Goal: Task Accomplishment & Management: Manage account settings

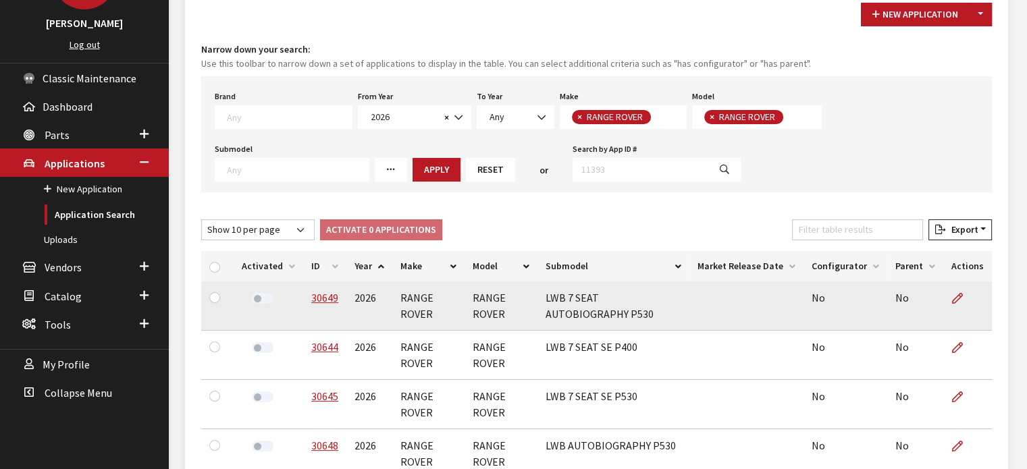
scroll to position [135, 0]
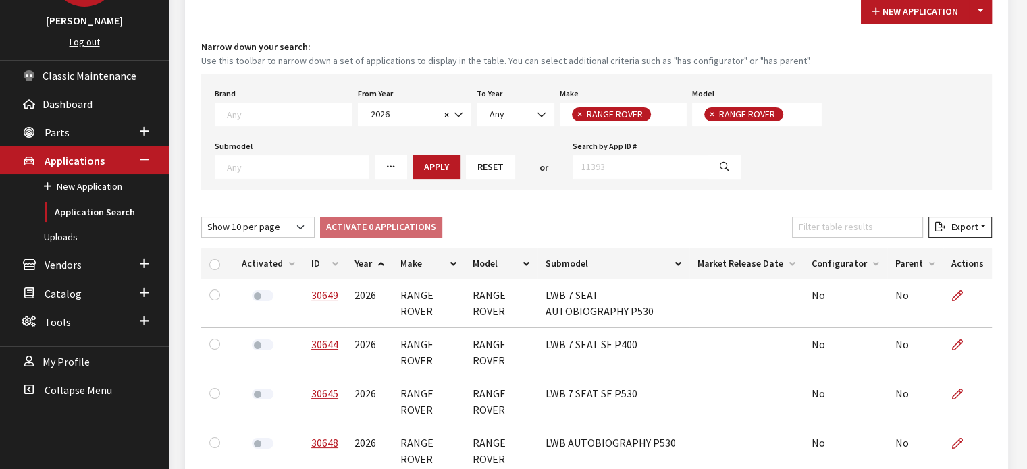
click at [320, 264] on th "ID" at bounding box center [324, 264] width 43 height 30
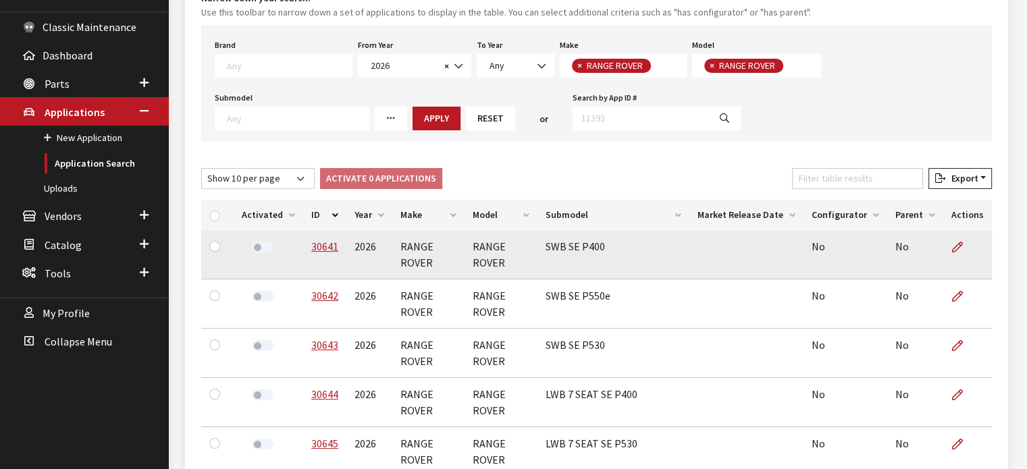
scroll to position [203, 0]
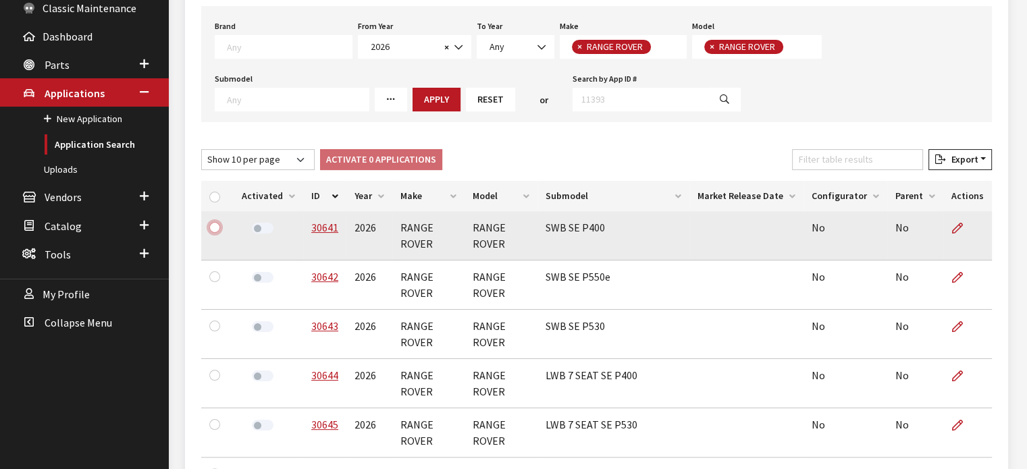
click at [215, 226] on input "checkbox" at bounding box center [214, 227] width 11 height 11
checkbox input "true"
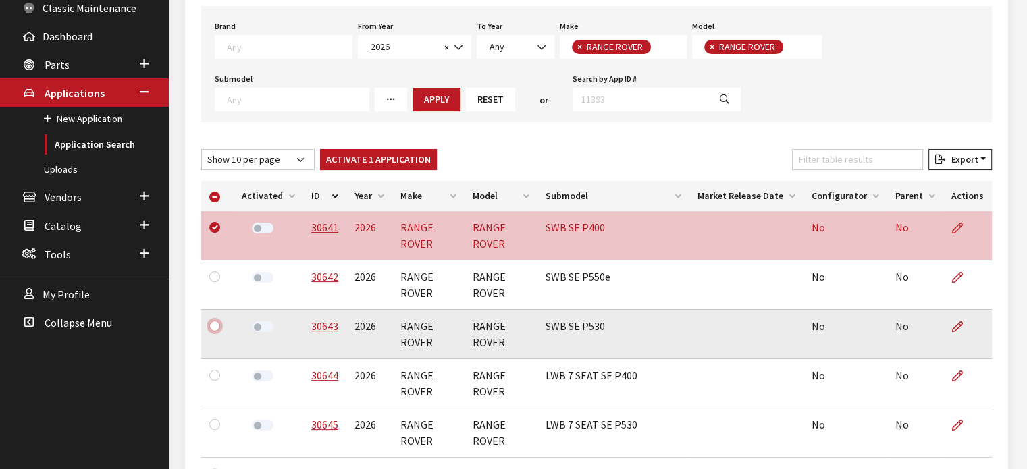
click at [217, 326] on input "checkbox" at bounding box center [214, 326] width 11 height 11
checkbox input "true"
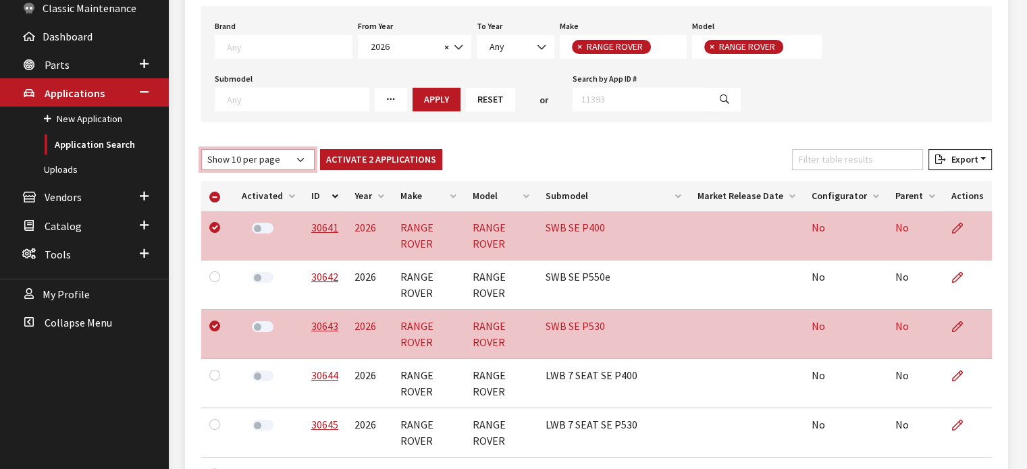
click at [238, 160] on select "Show 10 per page Show 25 per page Show 50 per page Show 100 per page Show 1000 …" at bounding box center [257, 159] width 113 height 21
select select "25"
click at [201, 149] on select "Show 10 per page Show 25 per page Show 50 per page Show 100 per page Show 1000 …" at bounding box center [257, 159] width 113 height 21
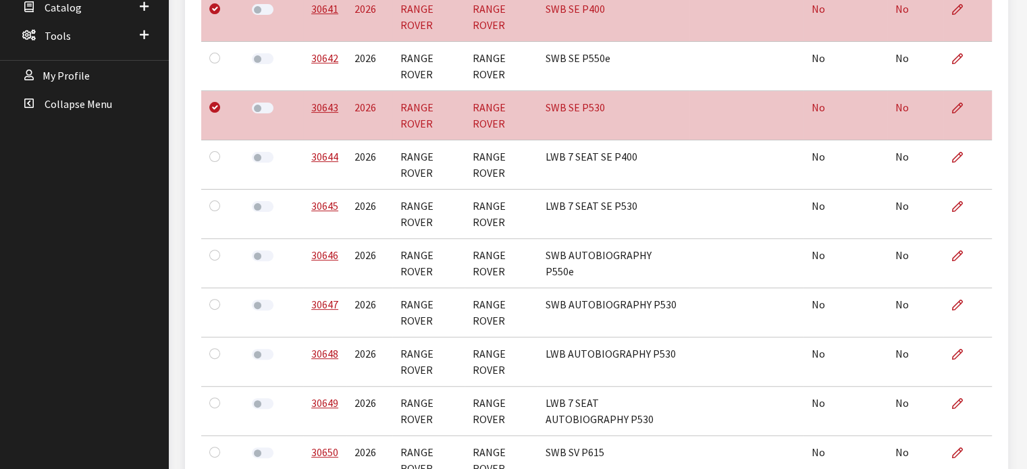
scroll to position [473, 0]
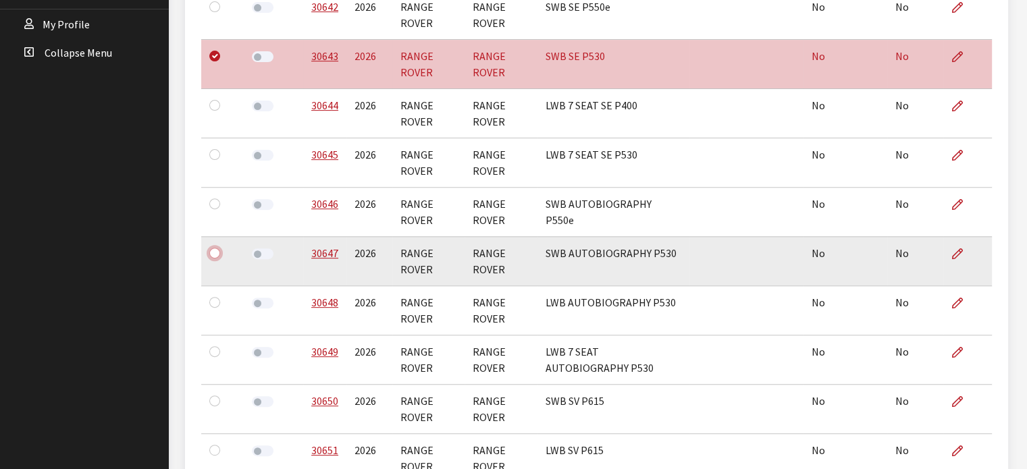
click at [215, 253] on input "checkbox" at bounding box center [214, 253] width 11 height 11
checkbox input "true"
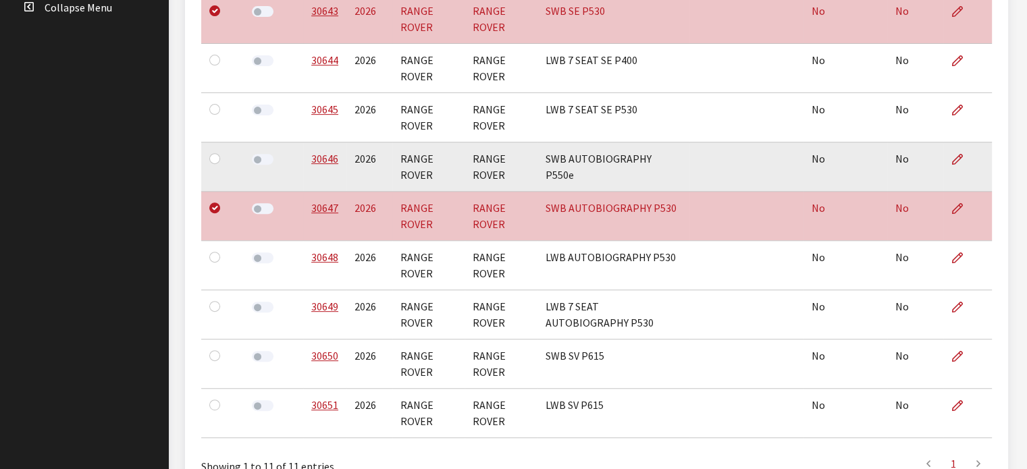
scroll to position [540, 0]
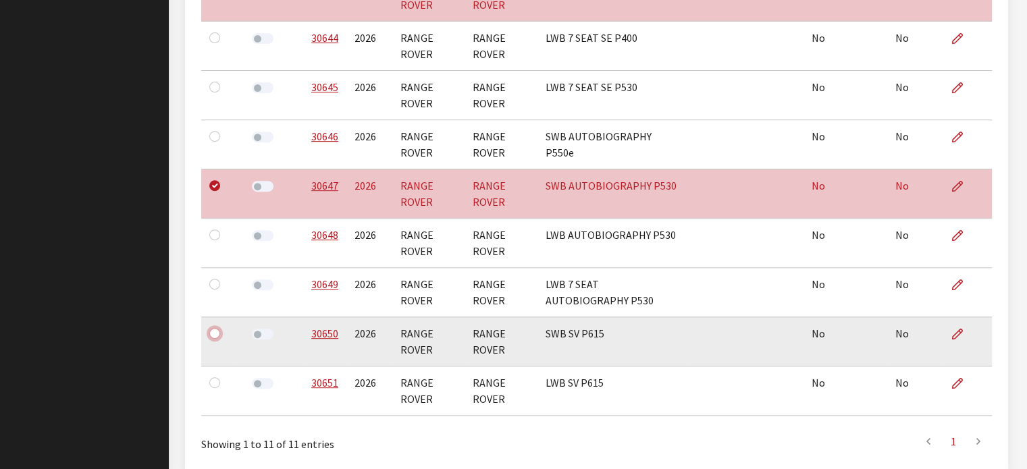
click at [214, 334] on input "checkbox" at bounding box center [214, 333] width 11 height 11
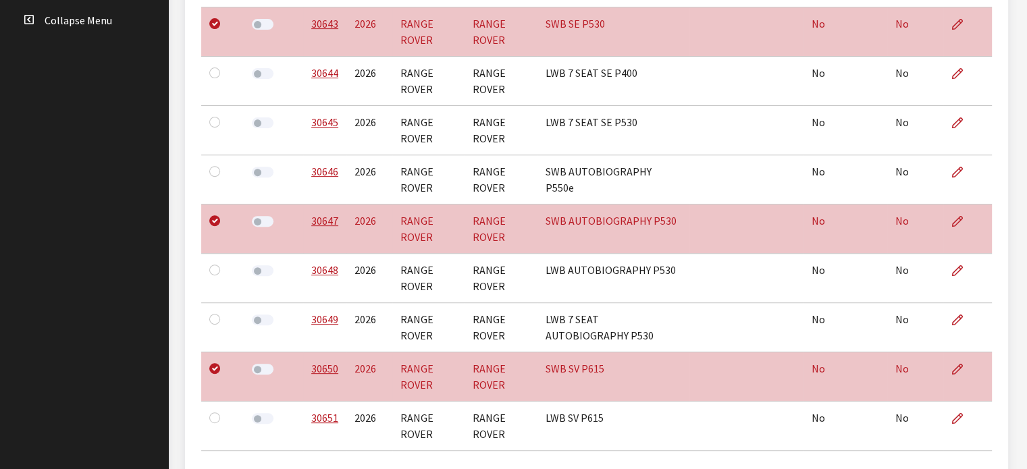
scroll to position [473, 0]
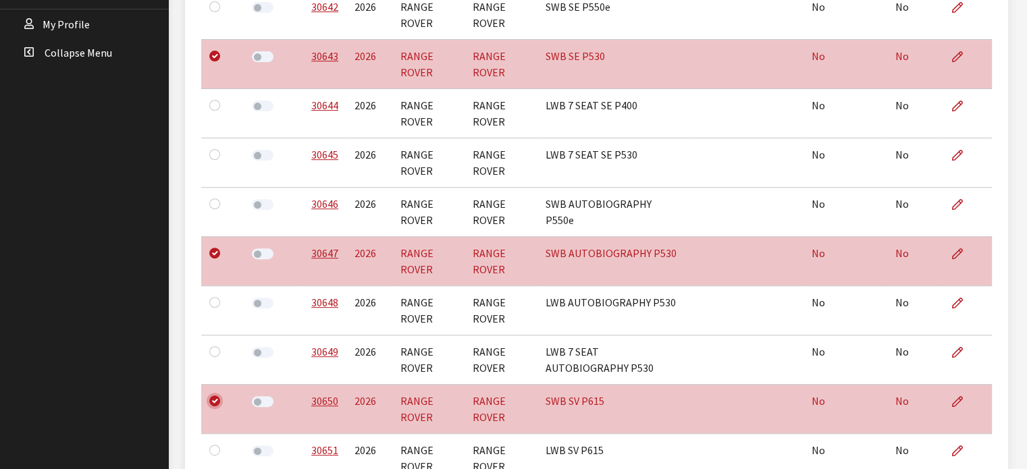
click at [214, 396] on input "checkbox" at bounding box center [214, 401] width 11 height 11
checkbox input "false"
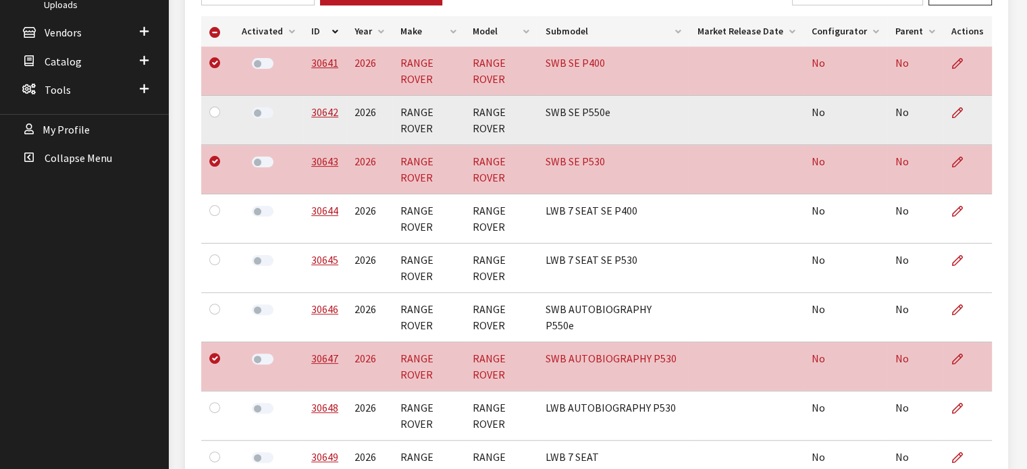
scroll to position [338, 0]
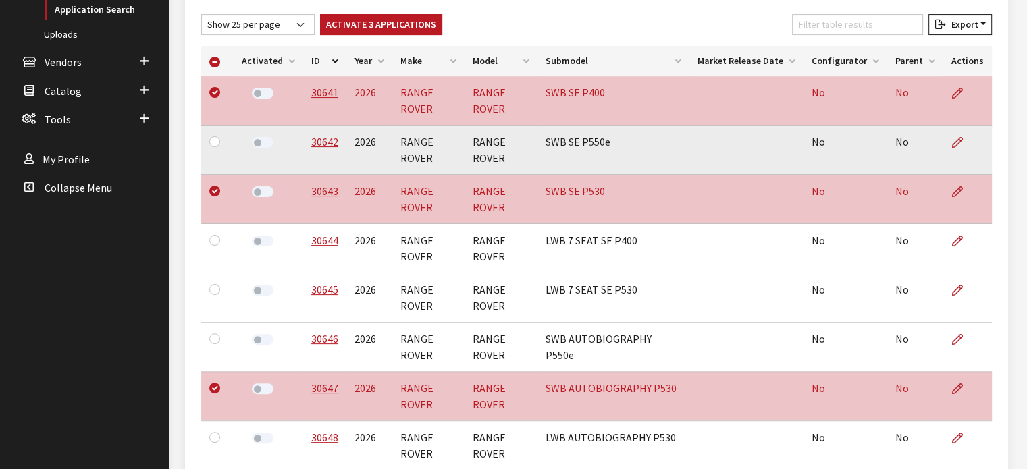
click at [216, 147] on div at bounding box center [217, 142] width 16 height 16
click at [209, 145] on div at bounding box center [217, 142] width 16 height 16
click at [218, 138] on input "checkbox" at bounding box center [214, 141] width 11 height 11
checkbox input "true"
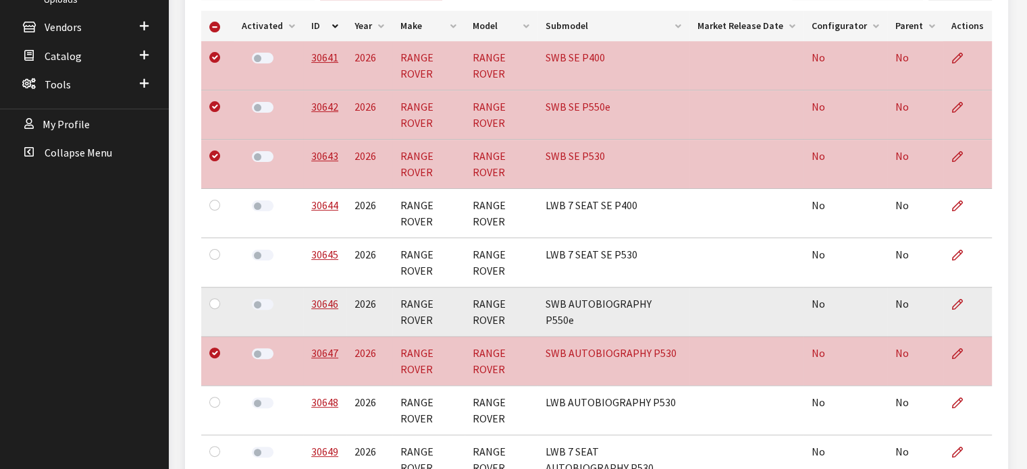
scroll to position [405, 0]
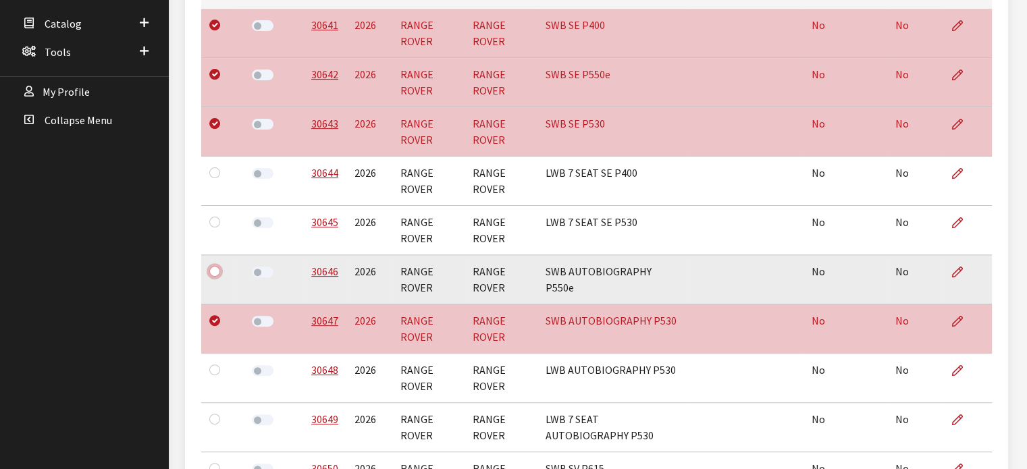
click at [211, 272] on input "checkbox" at bounding box center [214, 271] width 11 height 11
checkbox input "true"
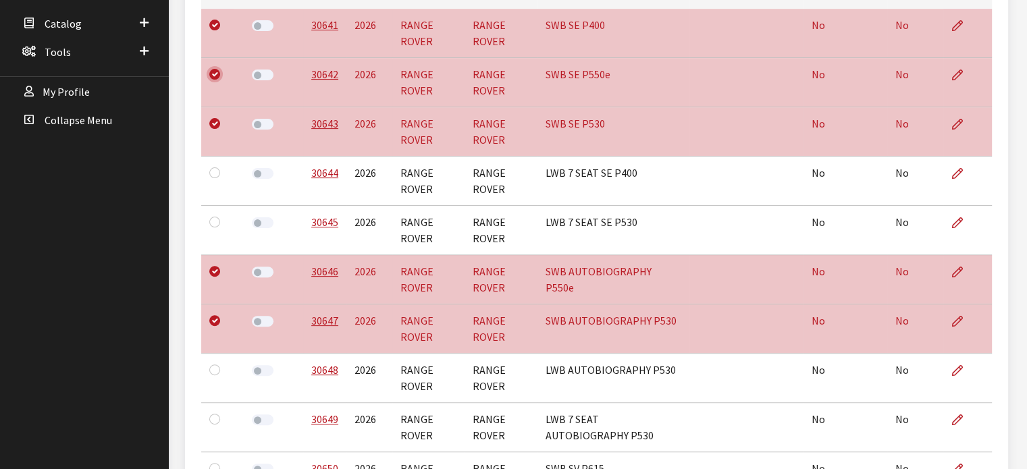
click at [209, 74] on input "checkbox" at bounding box center [214, 74] width 11 height 11
checkbox input "false"
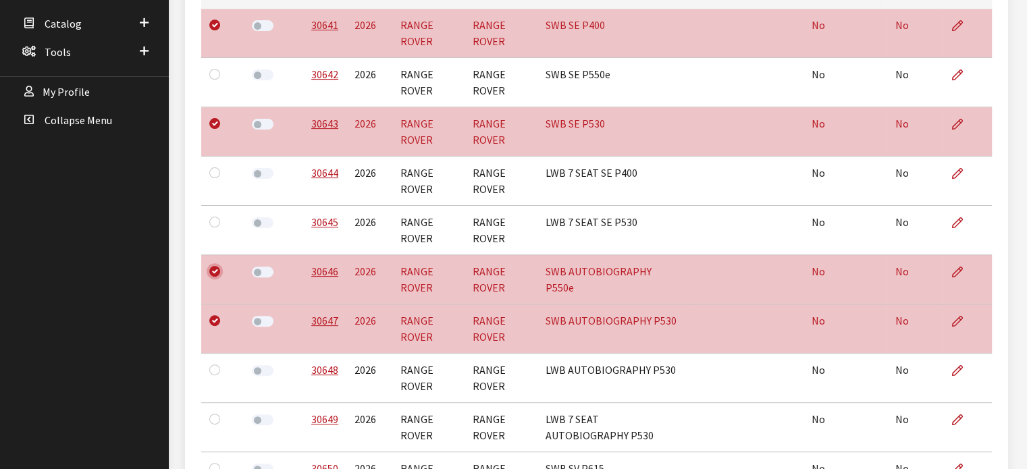
click at [215, 269] on input "checkbox" at bounding box center [214, 271] width 11 height 11
checkbox input "false"
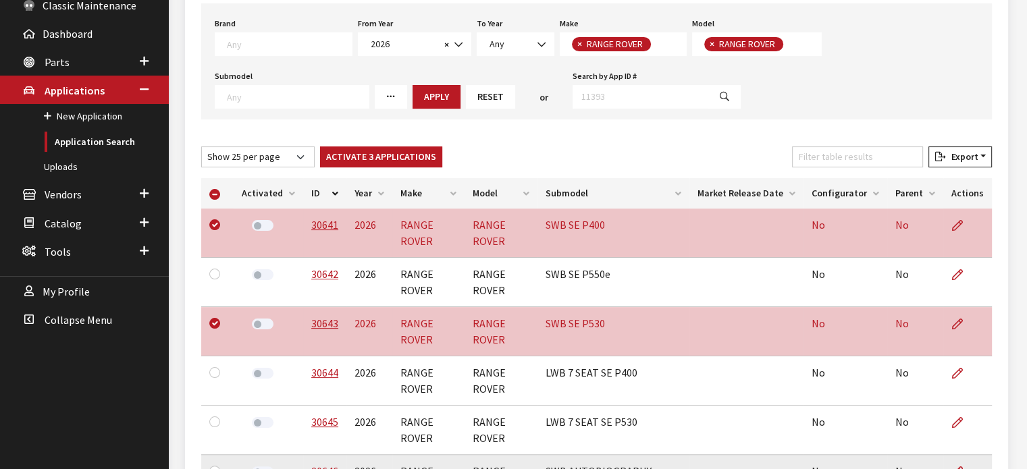
scroll to position [203, 0]
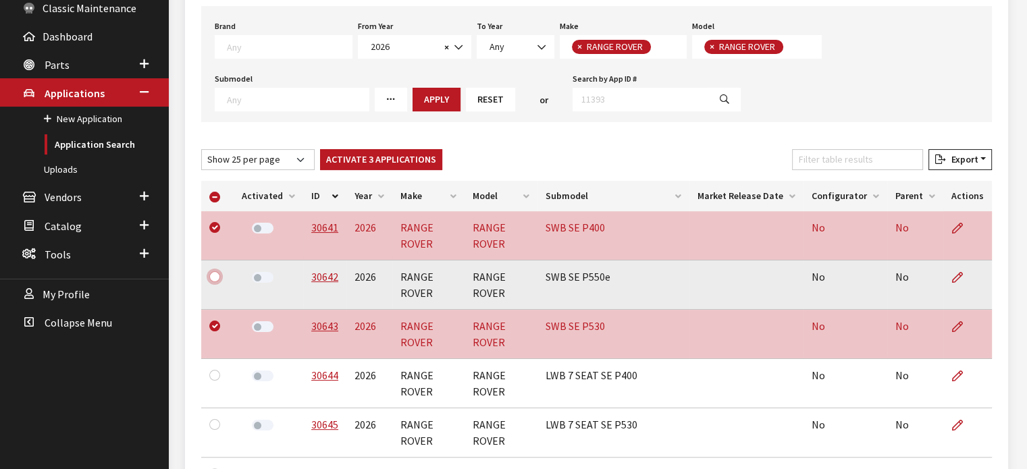
click at [219, 278] on input "checkbox" at bounding box center [214, 276] width 11 height 11
checkbox input "true"
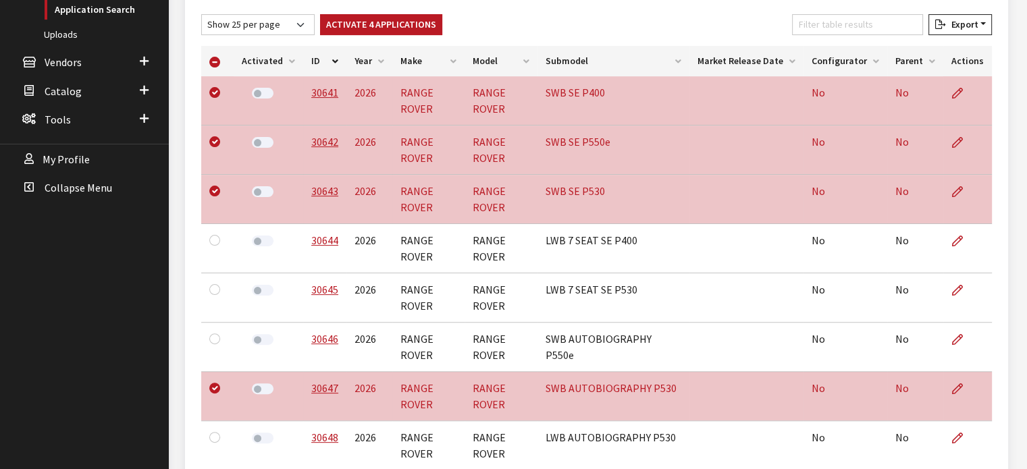
scroll to position [405, 0]
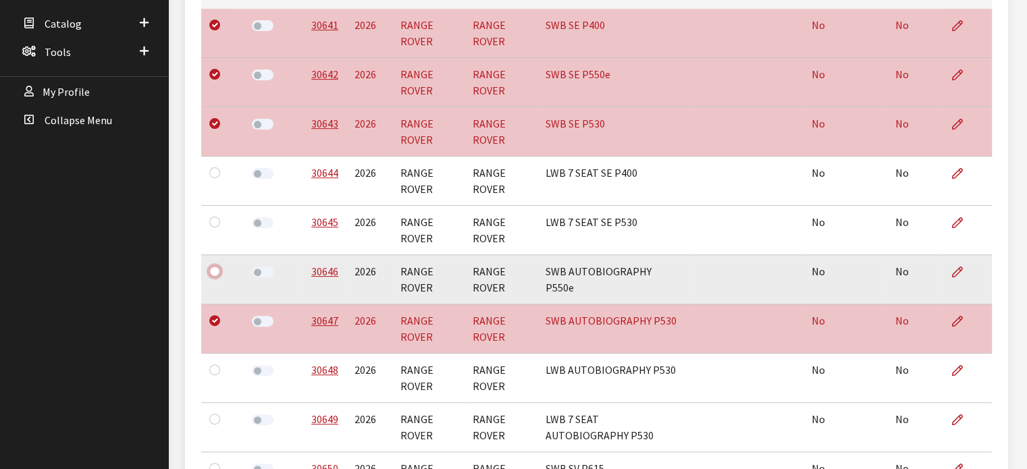
click at [216, 274] on input "checkbox" at bounding box center [214, 271] width 11 height 11
checkbox input "true"
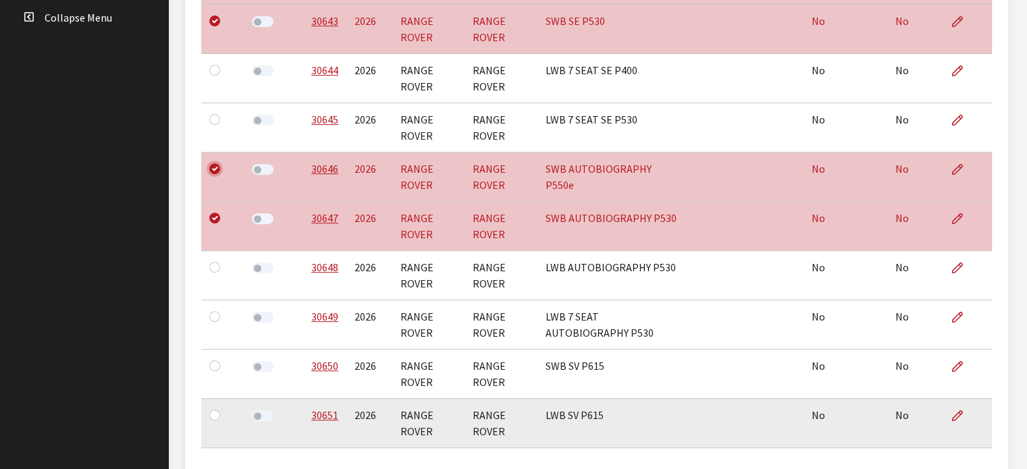
scroll to position [540, 0]
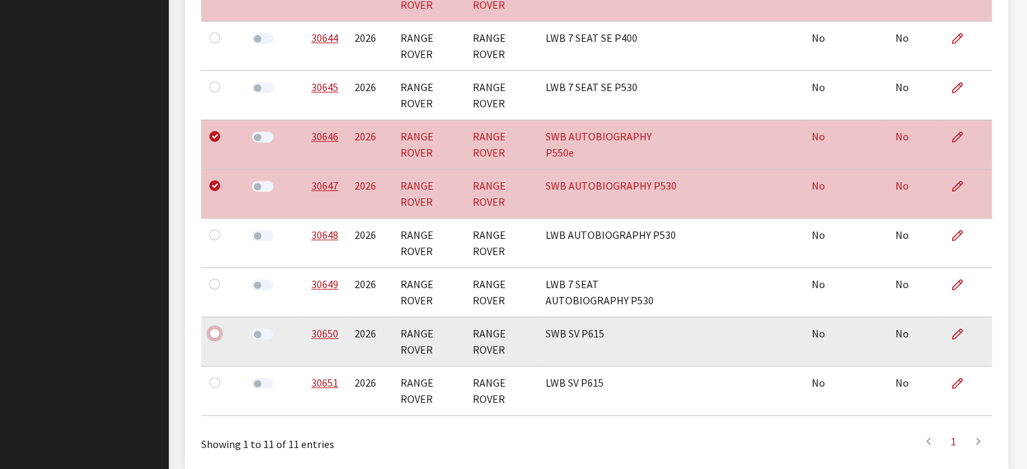
click at [219, 329] on input "checkbox" at bounding box center [214, 333] width 11 height 11
checkbox input "true"
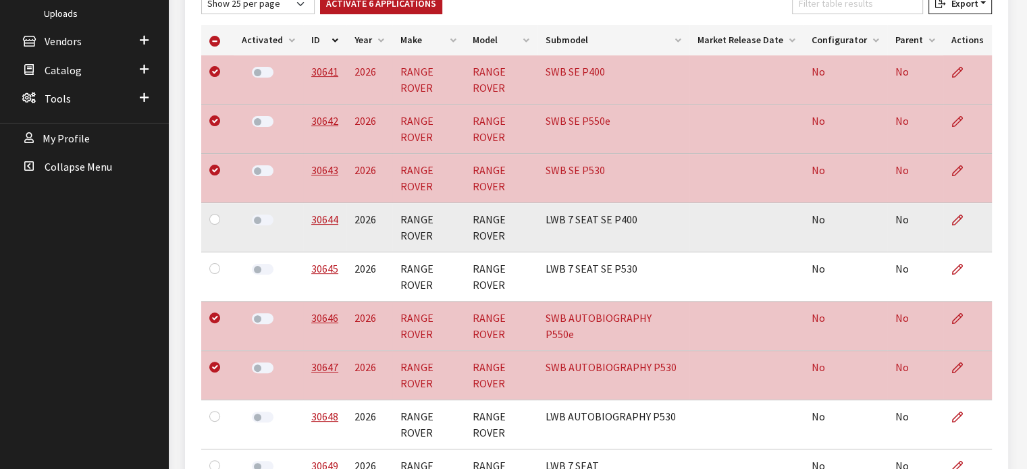
scroll to position [338, 0]
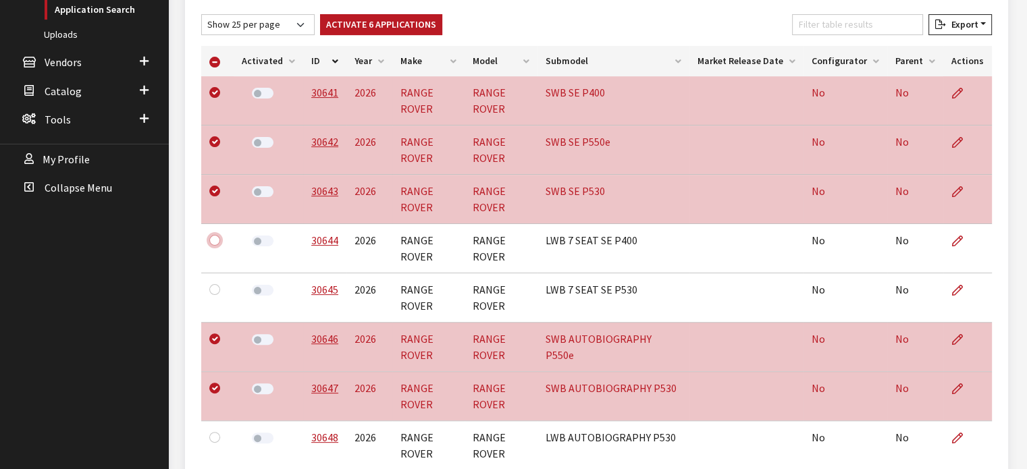
drag, startPoint x: 216, startPoint y: 237, endPoint x: 152, endPoint y: 251, distance: 65.6
click at [216, 237] on input "checkbox" at bounding box center [214, 240] width 11 height 11
checkbox input "true"
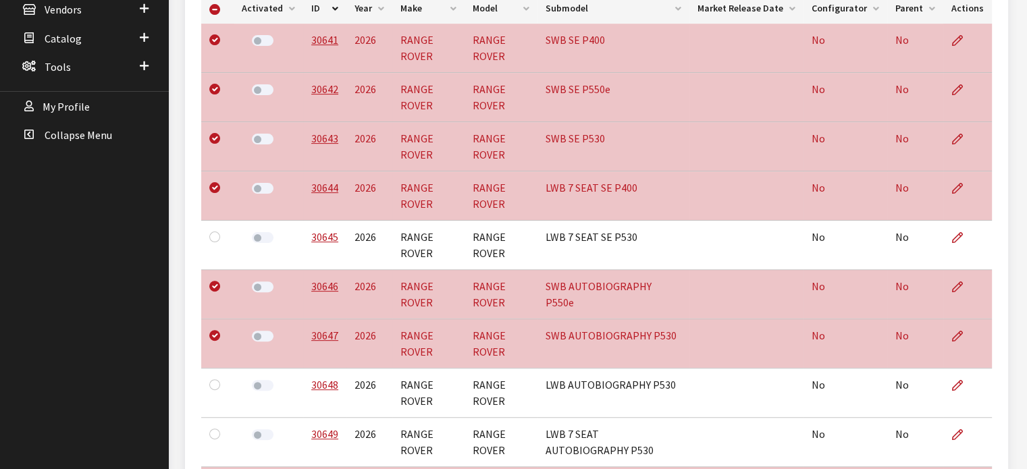
scroll to position [473, 0]
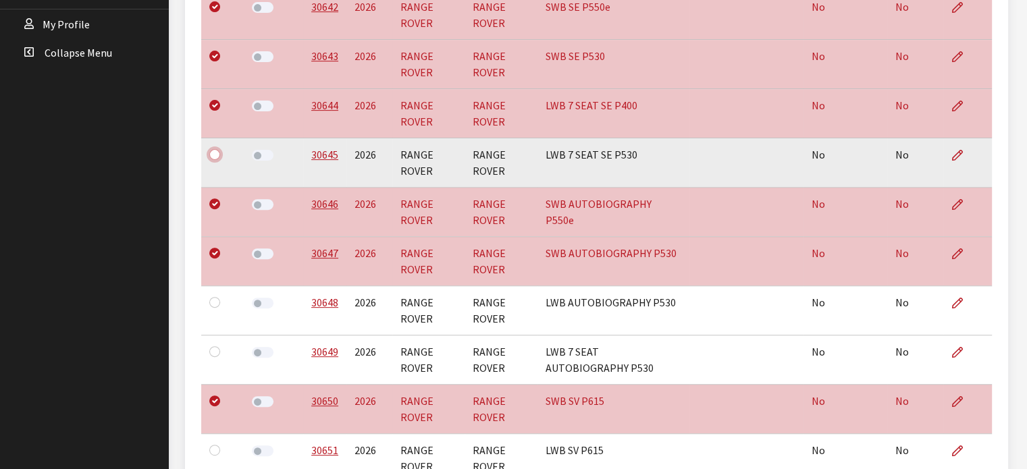
click at [212, 149] on input "checkbox" at bounding box center [214, 154] width 11 height 11
checkbox input "true"
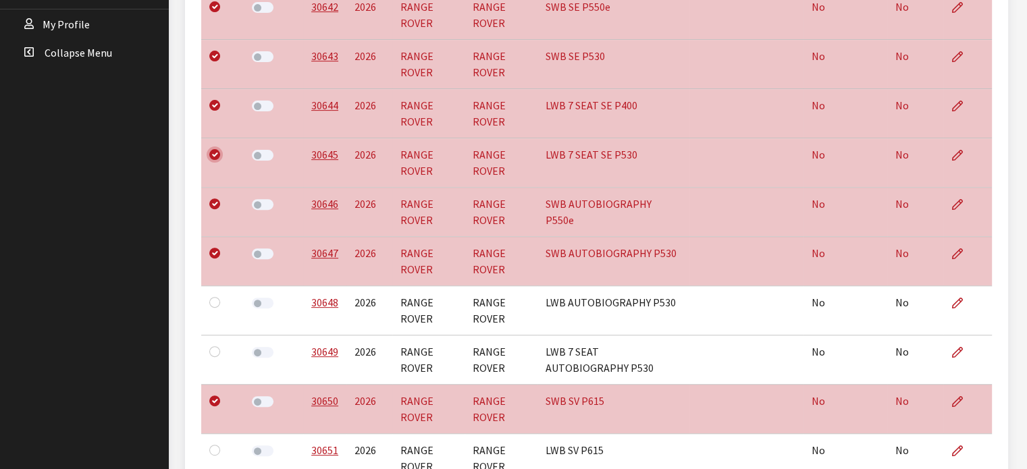
scroll to position [540, 0]
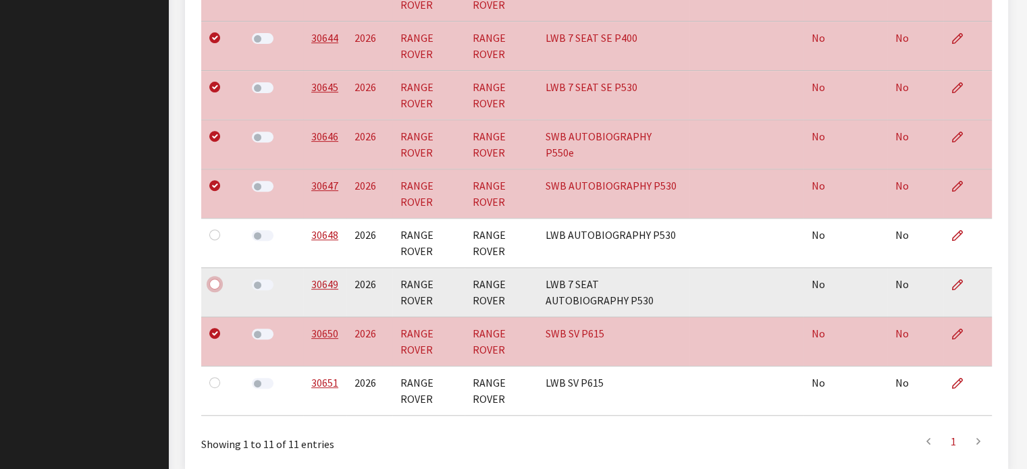
click at [218, 286] on input "checkbox" at bounding box center [214, 284] width 11 height 11
checkbox input "true"
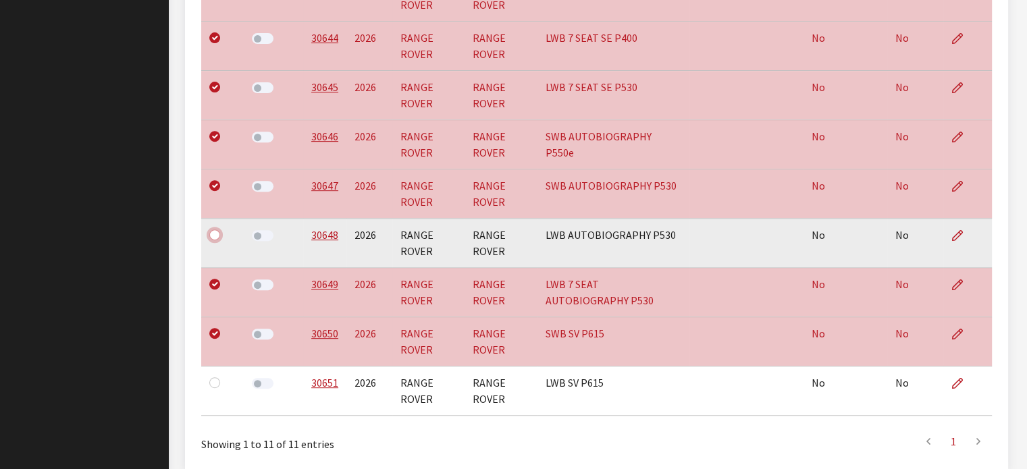
click at [211, 234] on input "checkbox" at bounding box center [214, 235] width 11 height 11
checkbox input "true"
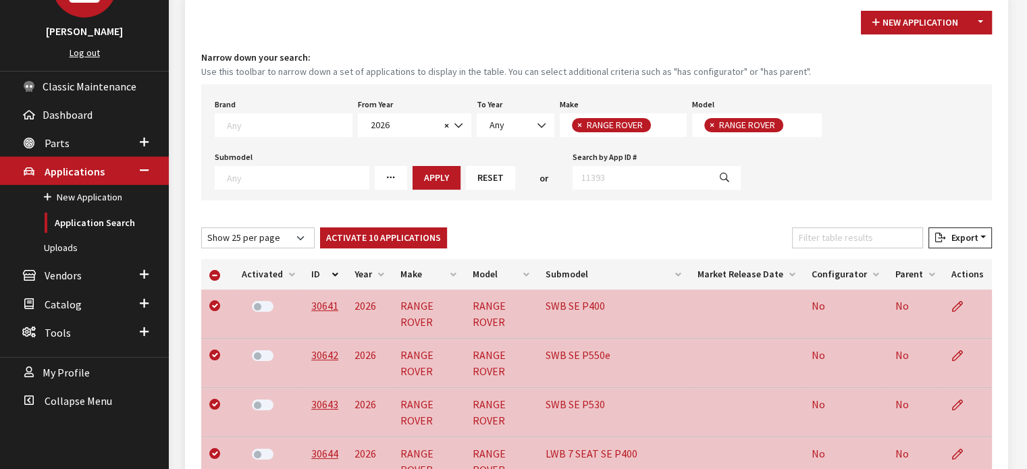
scroll to position [57, 0]
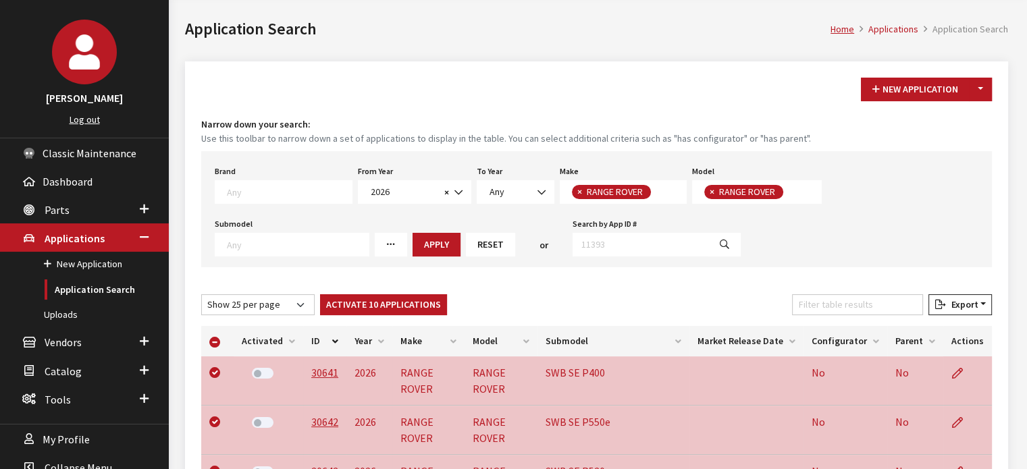
click at [283, 176] on div "Brand Any Acura Alfa Romeo Audi Bentley BMW DoubleTake Ford GM Honda Hyundai In…" at bounding box center [283, 183] width 143 height 42
click at [278, 188] on textarea "Search" at bounding box center [289, 192] width 125 height 12
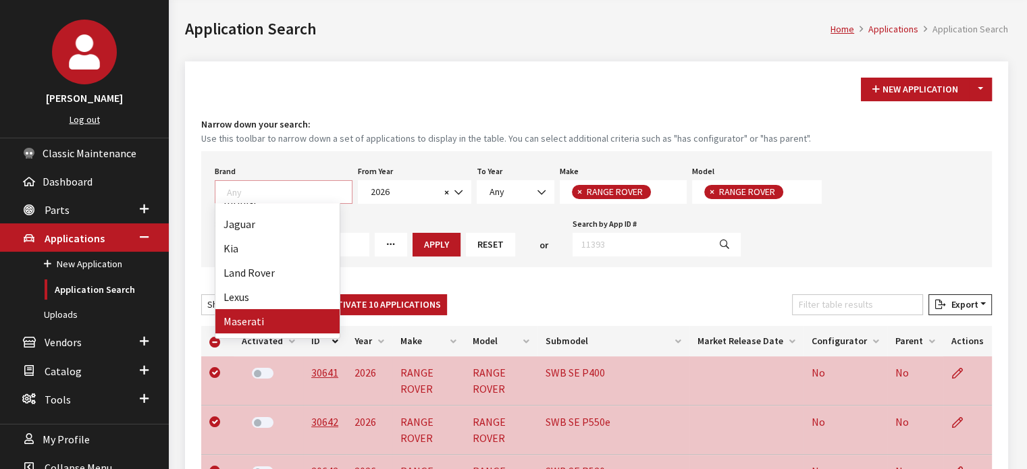
scroll to position [238, 0]
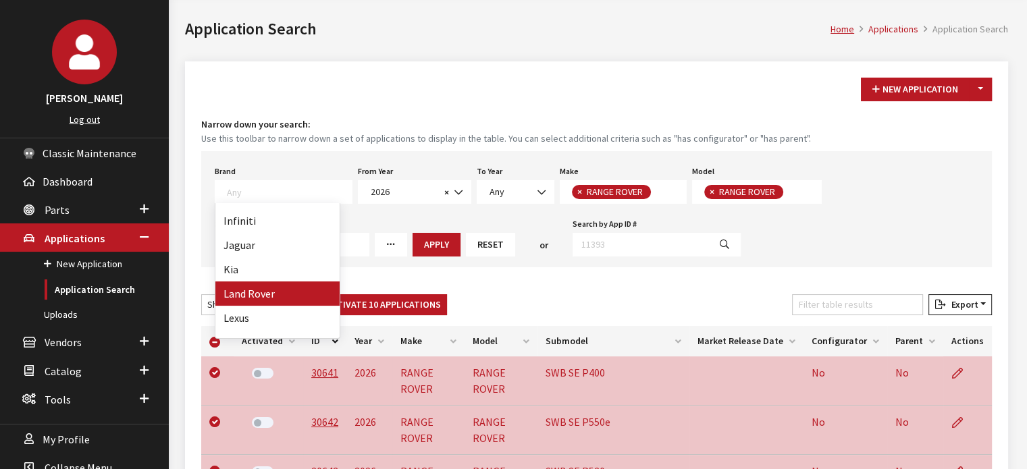
select select "550"
select select
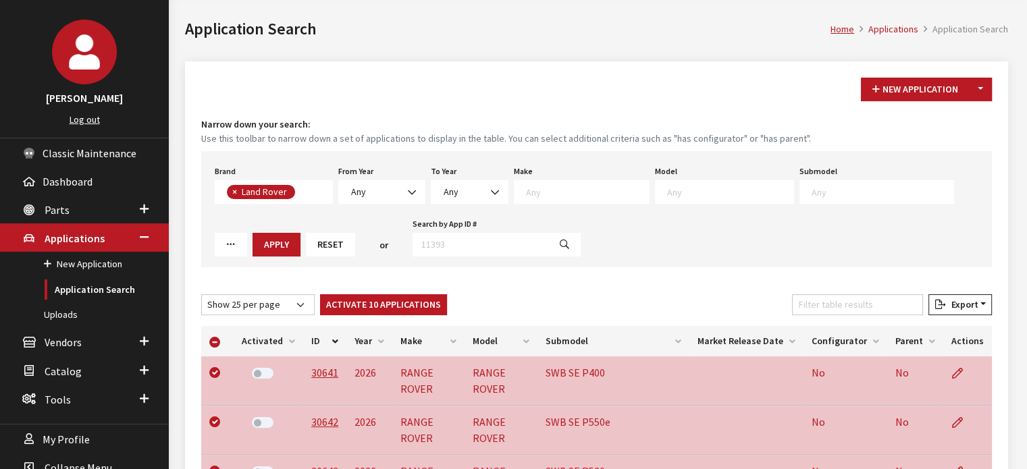
scroll to position [12, 0]
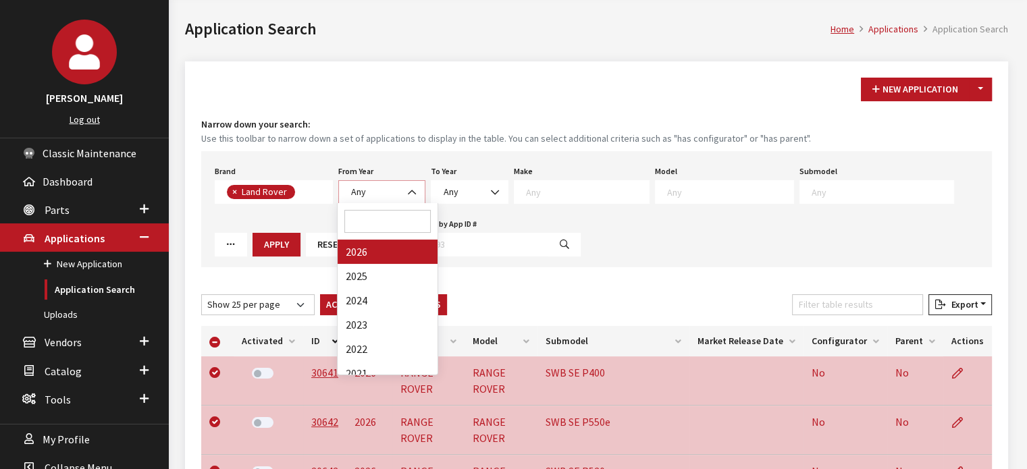
click at [389, 188] on span "Any" at bounding box center [382, 192] width 70 height 14
select select "2026"
select select
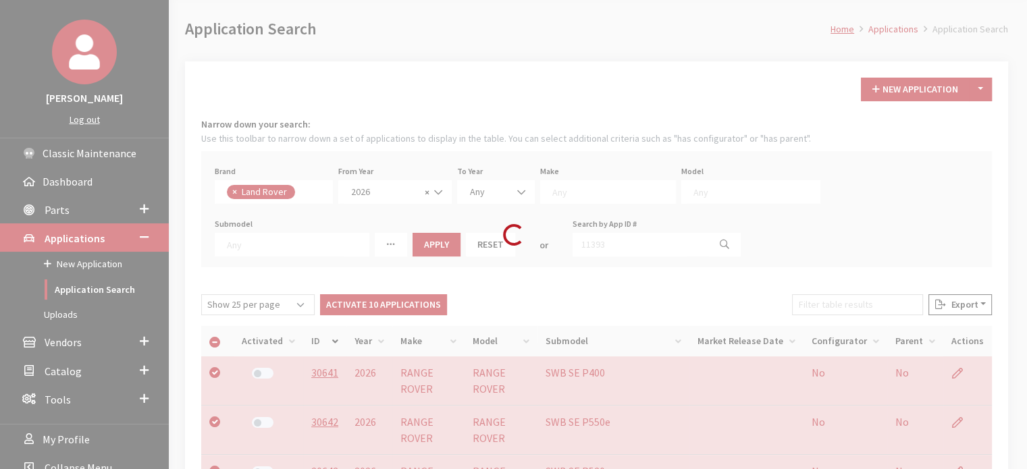
scroll to position [0, 0]
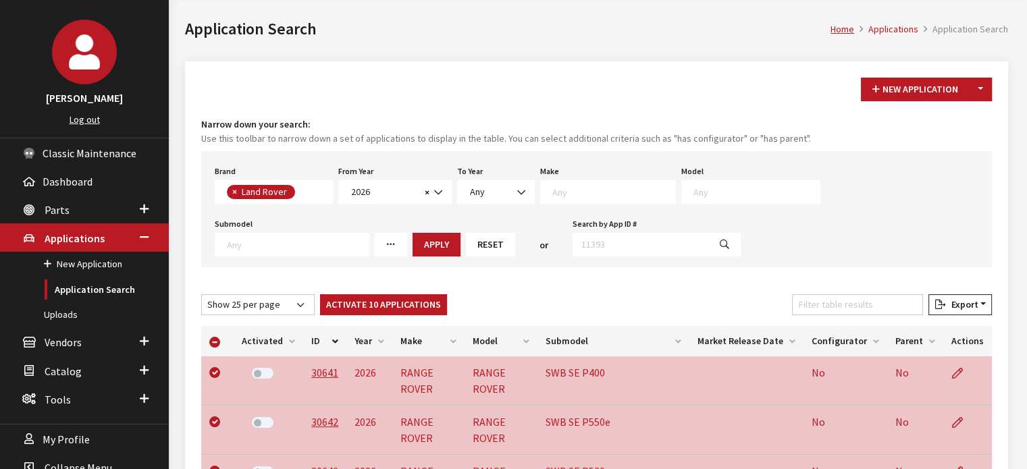
click at [602, 192] on textarea "Search" at bounding box center [613, 192] width 123 height 12
drag, startPoint x: 947, startPoint y: 154, endPoint x: 231, endPoint y: 211, distance: 718.2
click at [947, 154] on div "Brand Any Acura Alfa Romeo Audi Bentley BMW DoubleTake Ford GM Honda Hyundai In…" at bounding box center [596, 209] width 791 height 116
click at [62, 205] on span "Parts" at bounding box center [57, 210] width 25 height 14
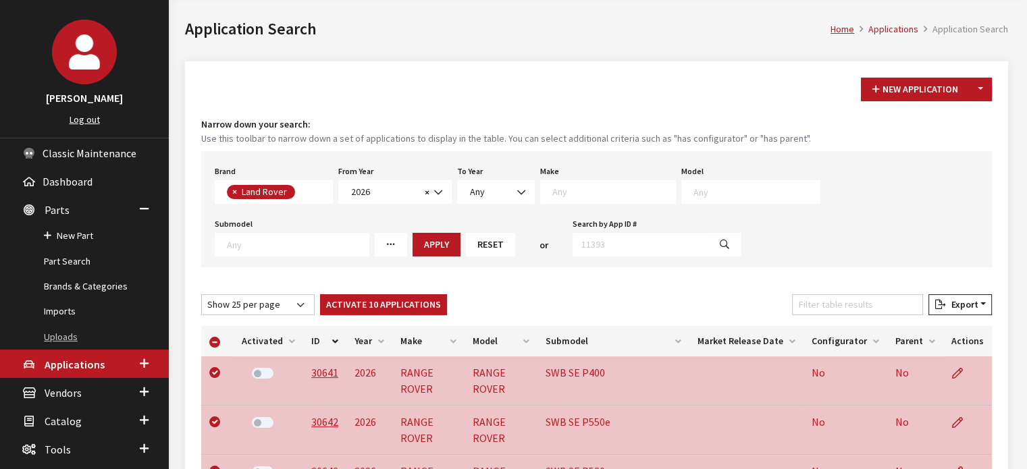
click at [79, 335] on link "Uploads" at bounding box center [84, 337] width 169 height 25
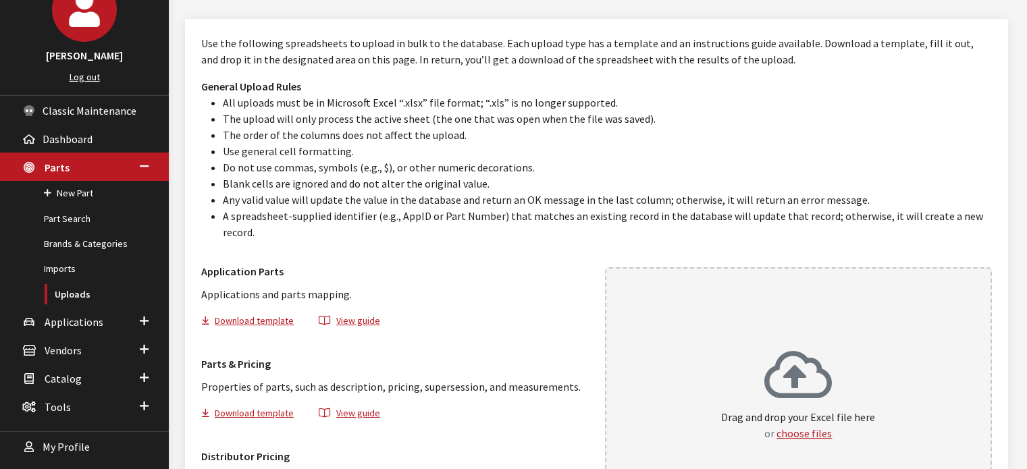
scroll to position [135, 0]
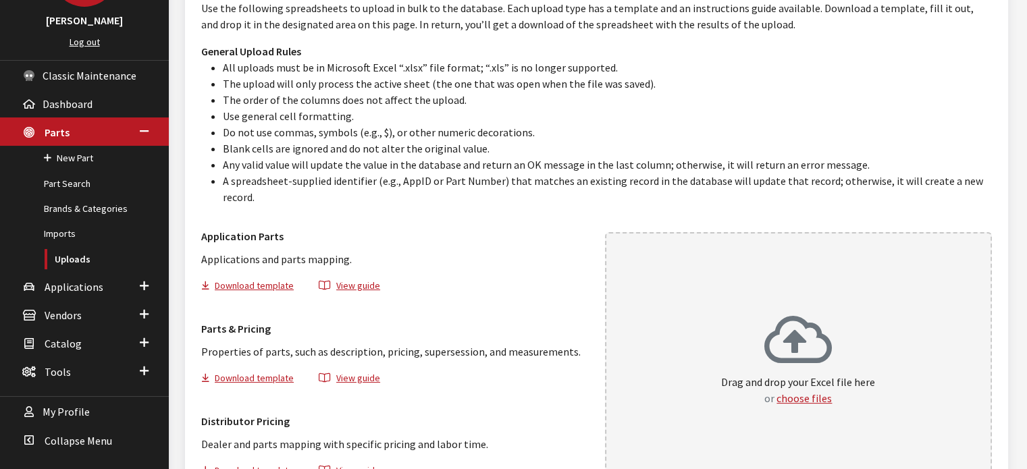
click at [790, 290] on div "Drag and drop your Excel file here or choose files" at bounding box center [799, 365] width 388 height 267
click at [494, 413] on div "Distributor Pricing Dealer and parts mapping with specific pricing and labor ti…" at bounding box center [395, 445] width 404 height 76
drag, startPoint x: 65, startPoint y: 285, endPoint x: 68, endPoint y: 276, distance: 10.0
click at [64, 284] on span "Applications" at bounding box center [74, 287] width 59 height 14
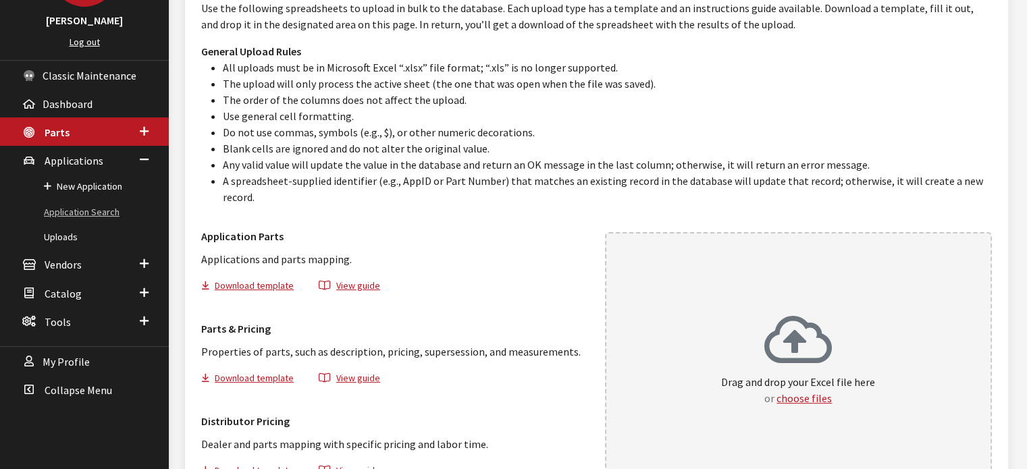
click at [88, 206] on link "Application Search" at bounding box center [84, 212] width 169 height 25
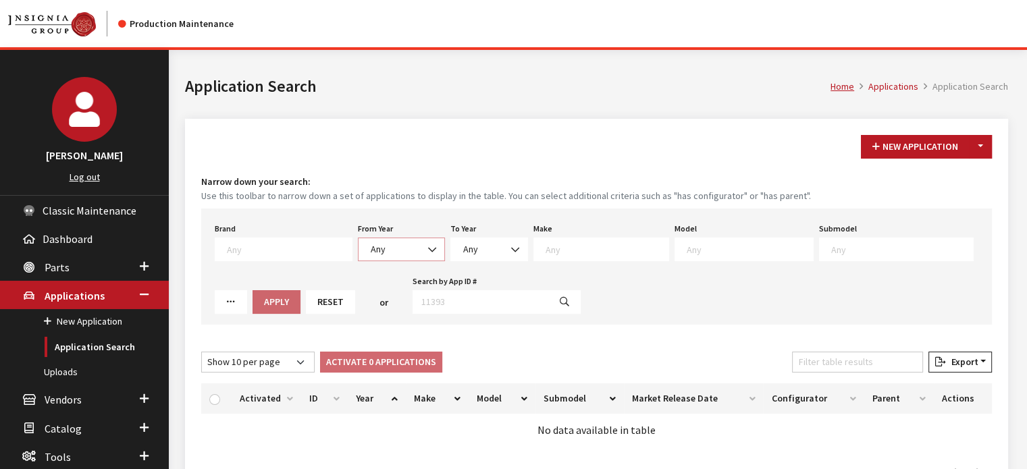
click at [383, 240] on span "Any" at bounding box center [401, 250] width 87 height 24
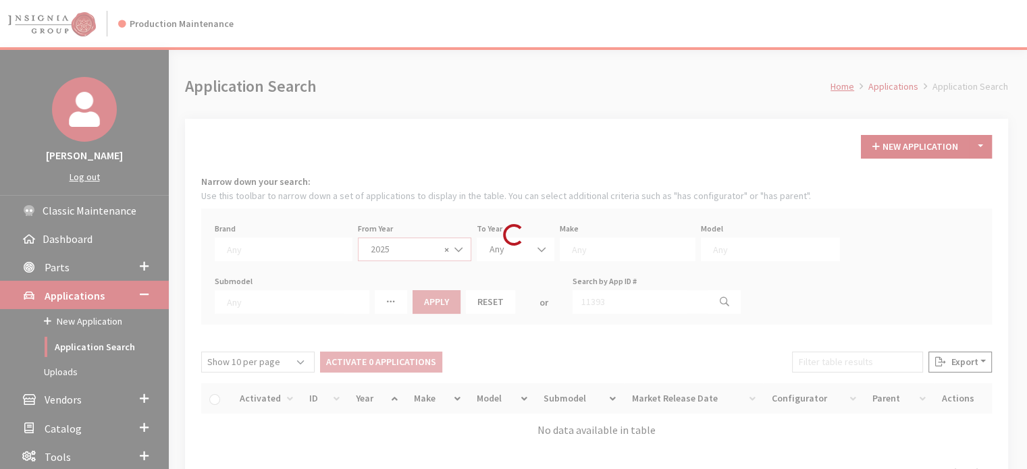
select select "2025"
select select
click at [359, 304] on div "Modal title Cancel Yes OK Modal title OK Modal title Cancel Apply Copy From Exi…" at bounding box center [597, 305] width 856 height 510
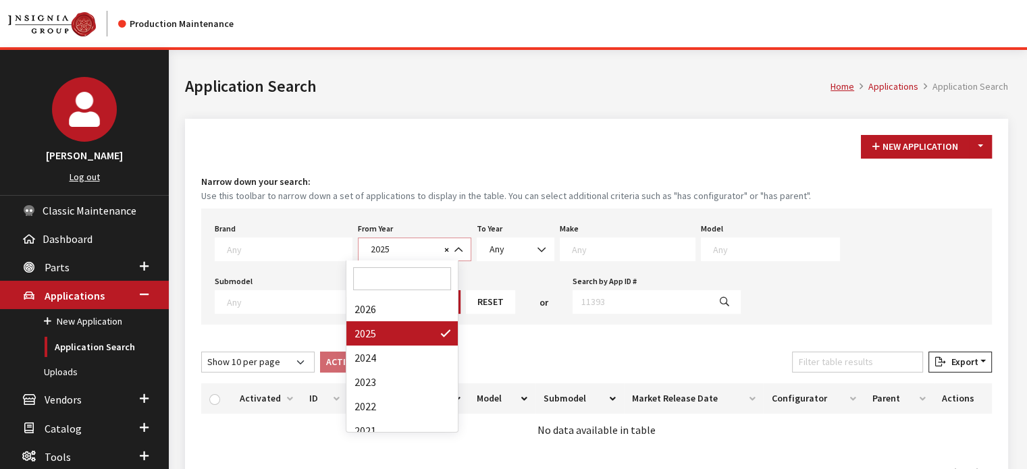
click at [384, 247] on span "2025" at bounding box center [404, 249] width 74 height 14
select select
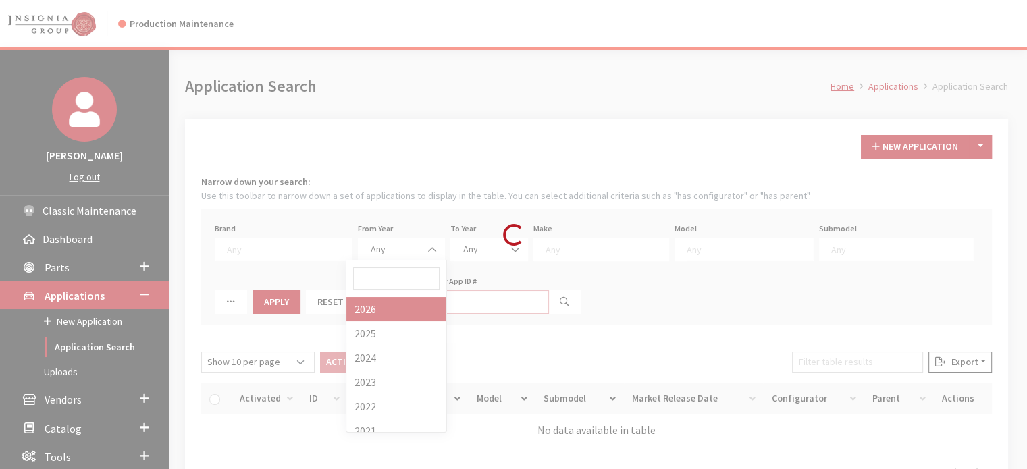
click at [413, 305] on input "Search by App ID #" at bounding box center [481, 302] width 136 height 24
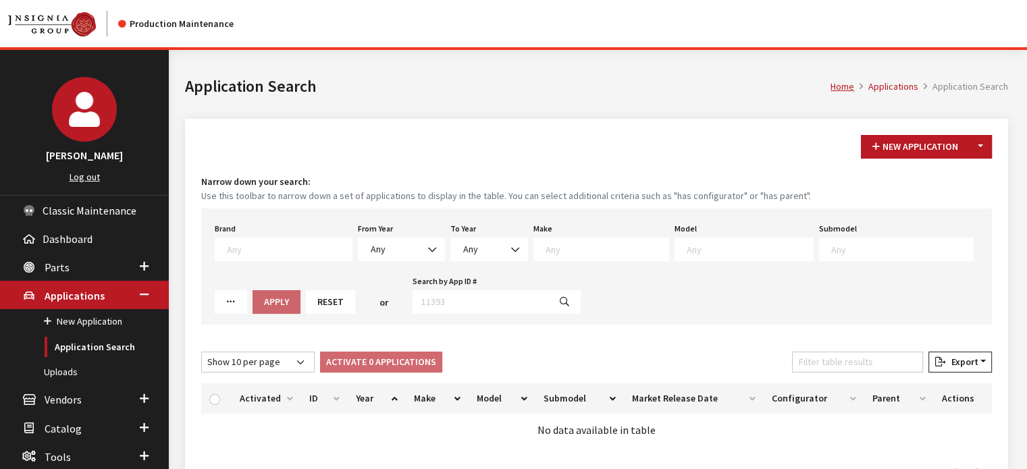
click at [391, 263] on div "Brand Any Acura Alfa Romeo Audi Bentley BMW DoubleTake Ford GM Honda Hyundai In…" at bounding box center [596, 267] width 791 height 116
click at [389, 251] on span "Any" at bounding box center [402, 249] width 70 height 14
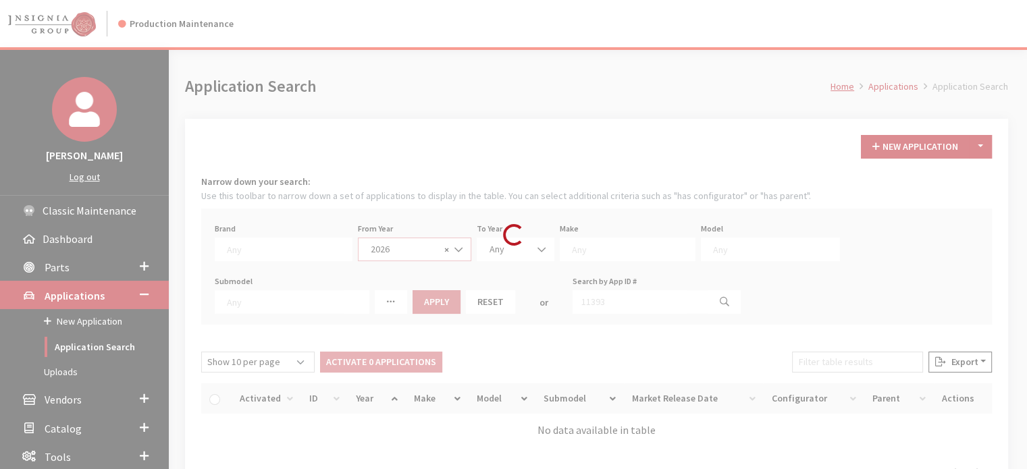
select select "2026"
select select
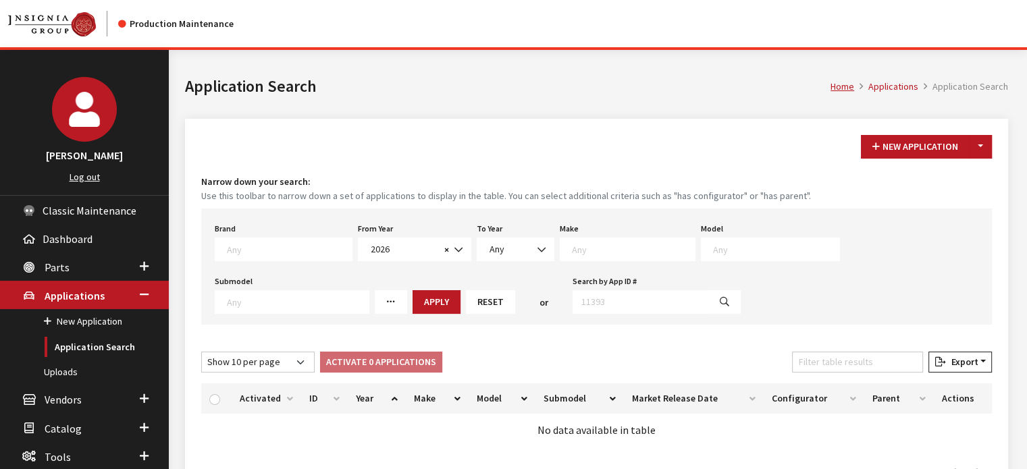
click at [572, 249] on textarea "Search" at bounding box center [633, 249] width 123 height 12
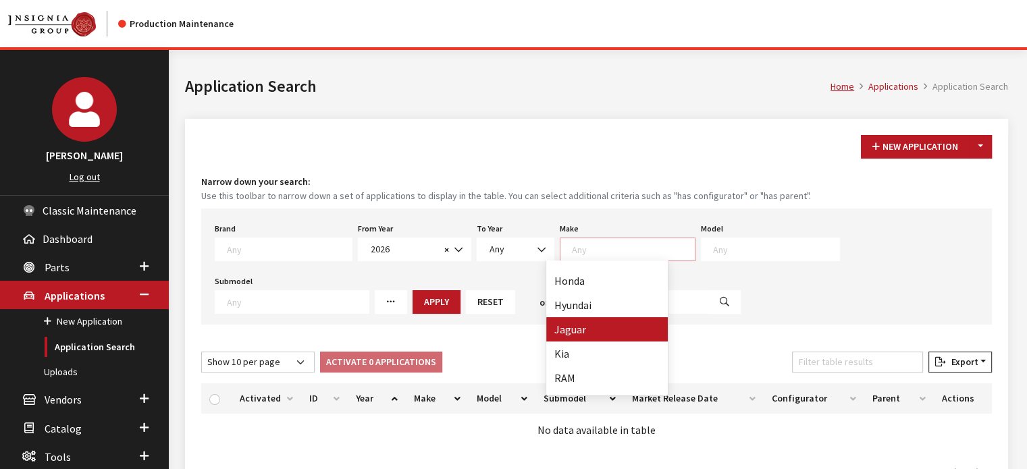
scroll to position [95, 0]
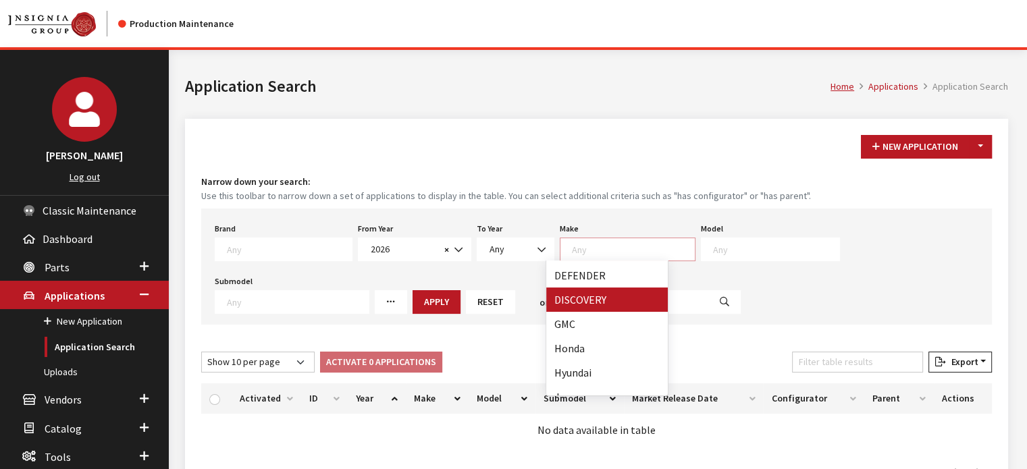
select select "65"
select select
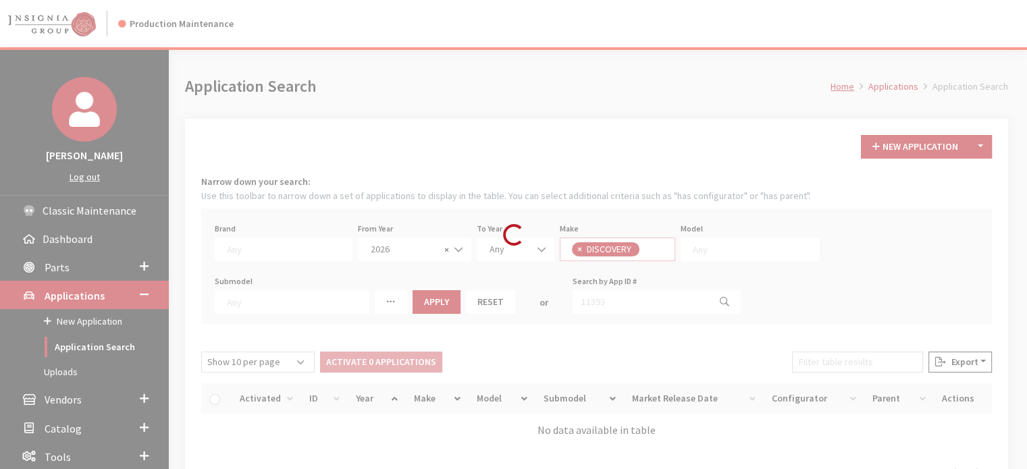
scroll to position [76, 0]
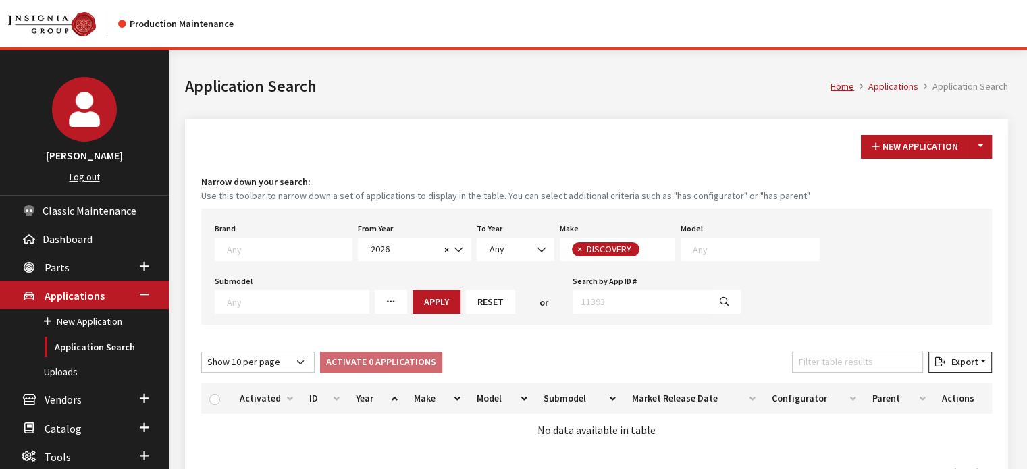
click at [693, 243] on textarea "Search" at bounding box center [756, 249] width 126 height 12
select select "1347"
select select
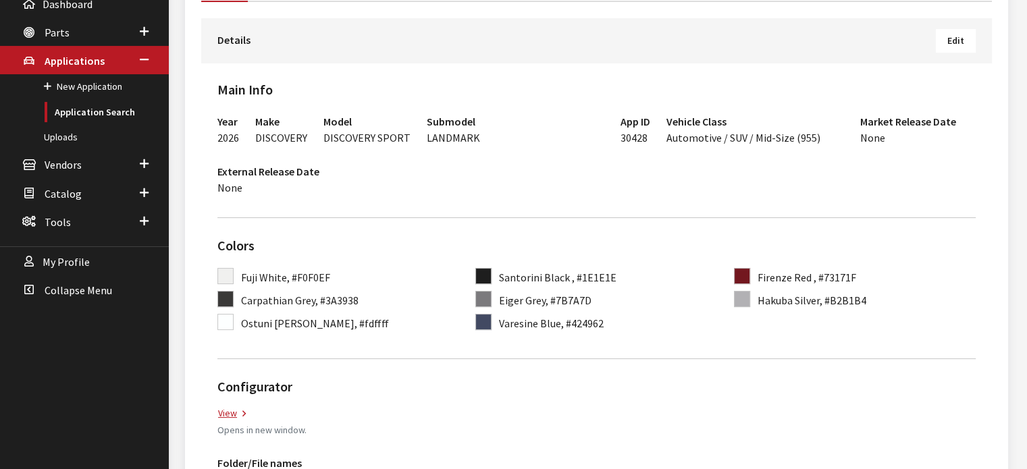
scroll to position [211, 0]
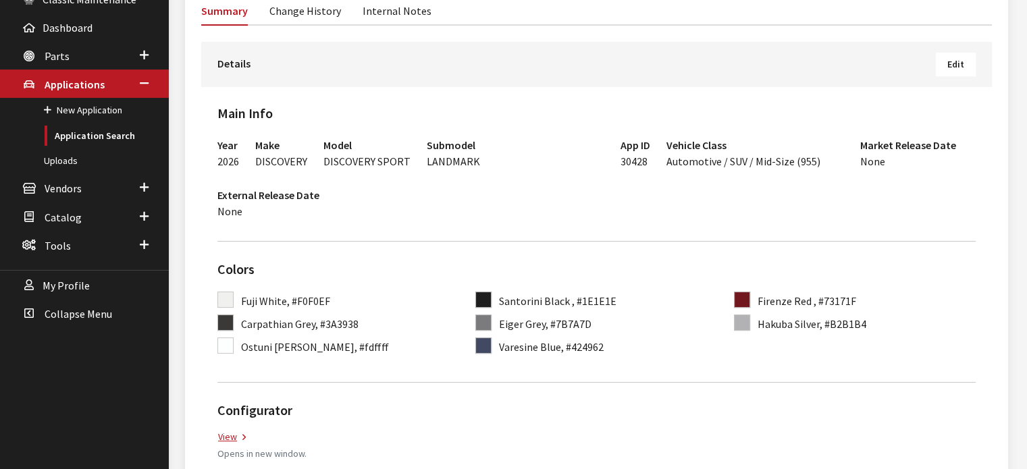
click at [947, 67] on button "Edit" at bounding box center [956, 65] width 40 height 24
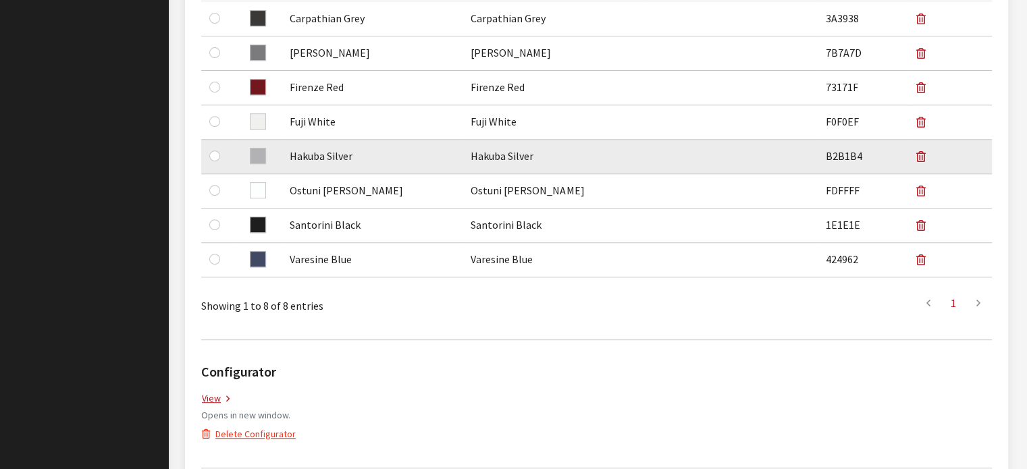
scroll to position [743, 0]
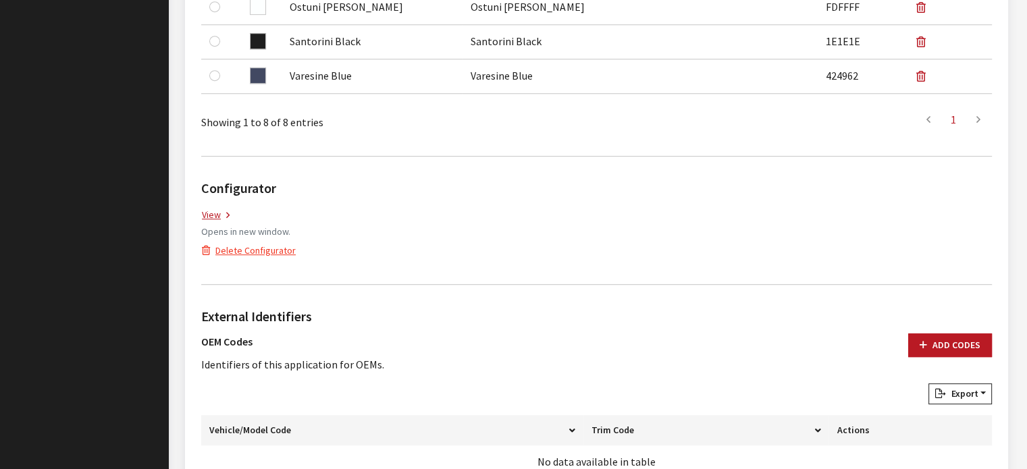
click at [247, 249] on button "Delete Configurator" at bounding box center [248, 251] width 95 height 24
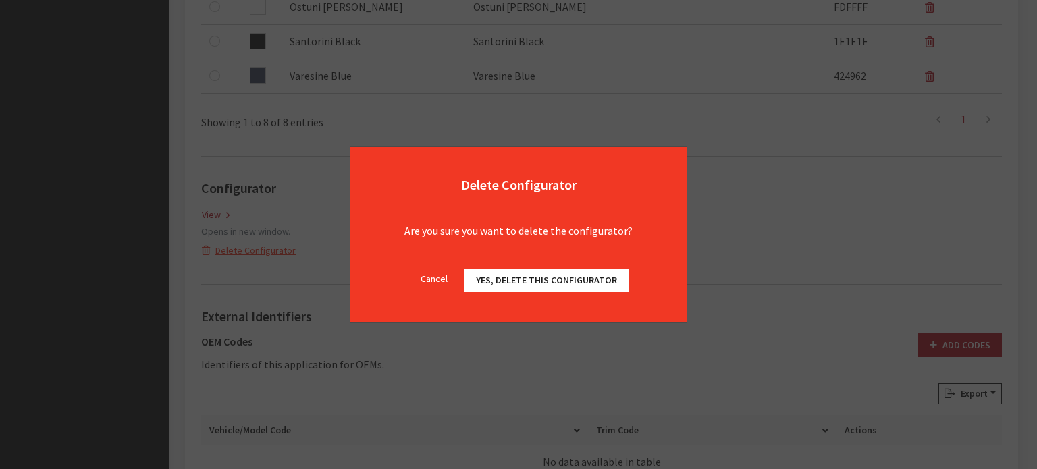
drag, startPoint x: 430, startPoint y: 280, endPoint x: 415, endPoint y: 279, distance: 14.2
click at [429, 280] on button "Cancel" at bounding box center [434, 279] width 50 height 24
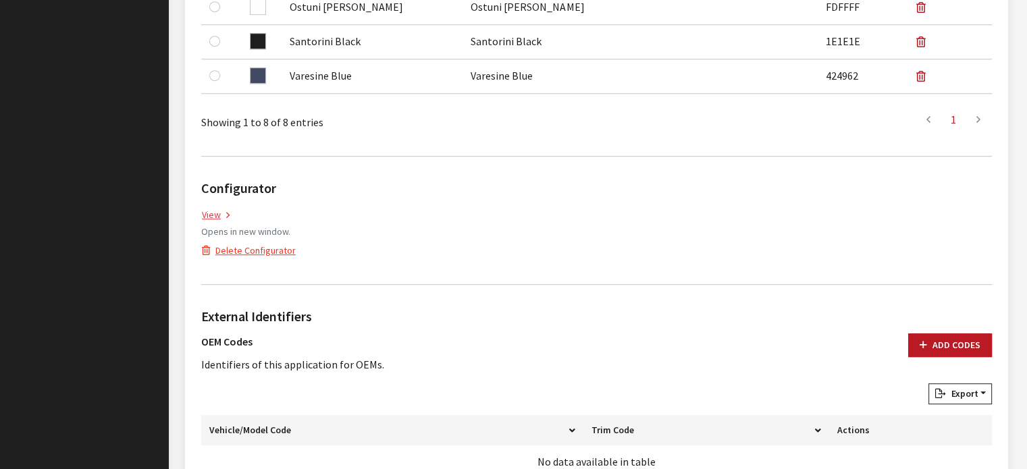
click at [221, 217] on link "View" at bounding box center [215, 215] width 29 height 16
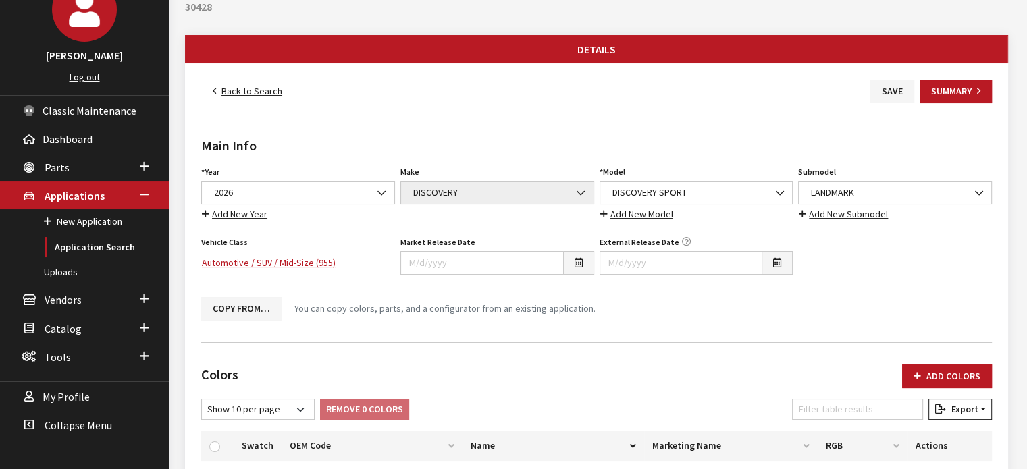
scroll to position [0, 0]
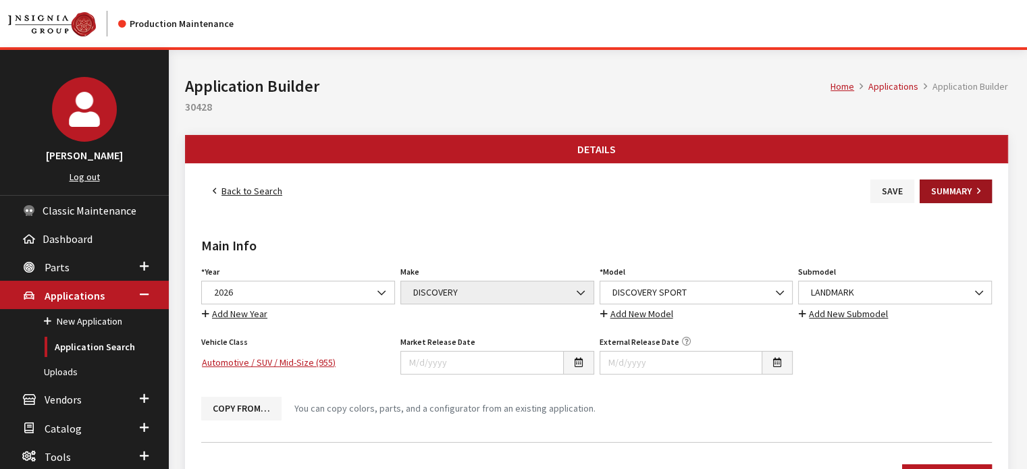
click at [950, 190] on button "Summary" at bounding box center [956, 192] width 72 height 24
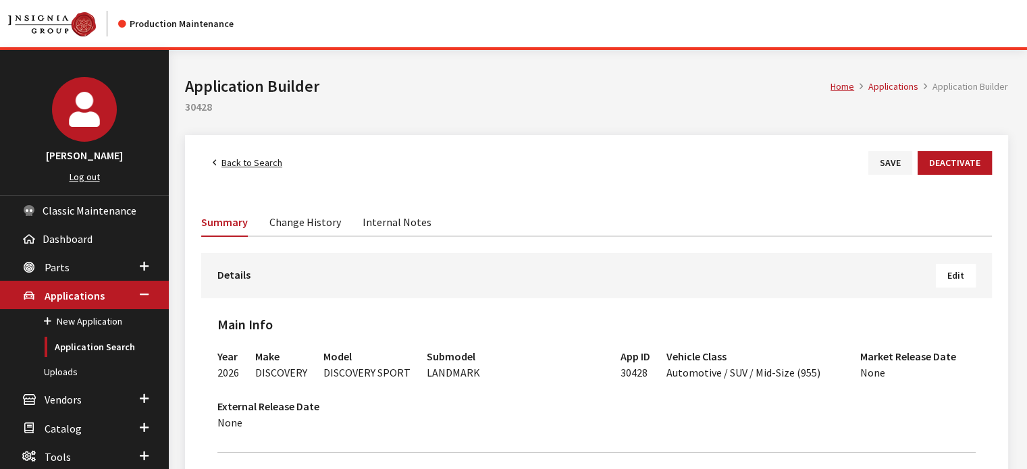
click at [324, 221] on link "Change History" at bounding box center [305, 221] width 72 height 28
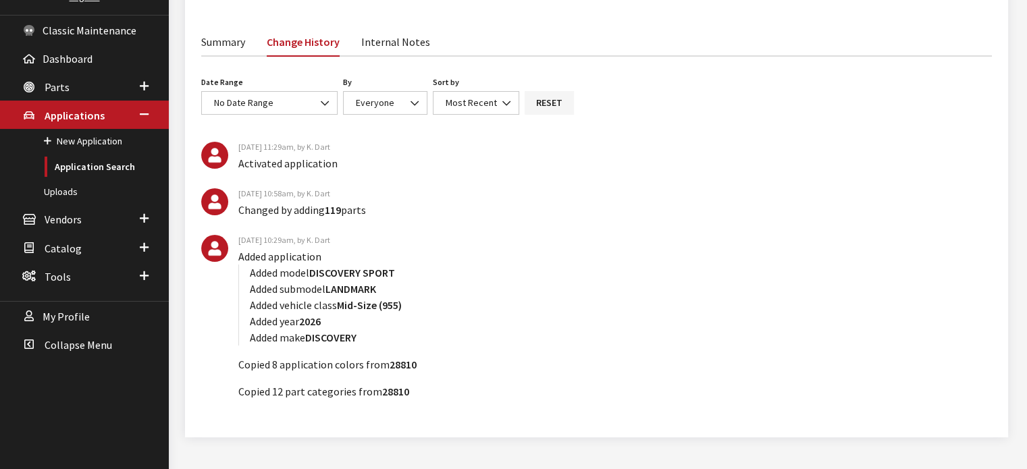
scroll to position [203, 0]
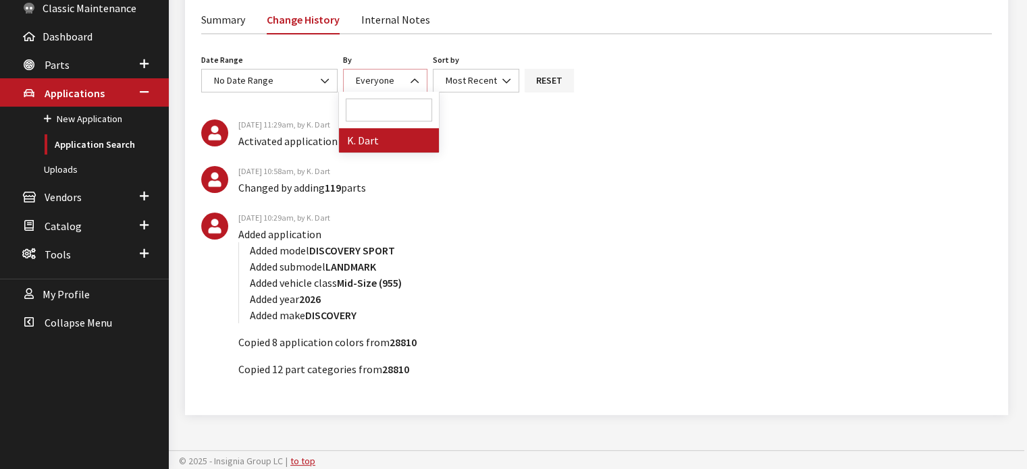
click at [365, 85] on span "Everyone" at bounding box center [375, 80] width 38 height 12
click at [364, 85] on span "Everyone" at bounding box center [375, 80] width 38 height 12
click at [236, 24] on link "Summary" at bounding box center [223, 19] width 44 height 28
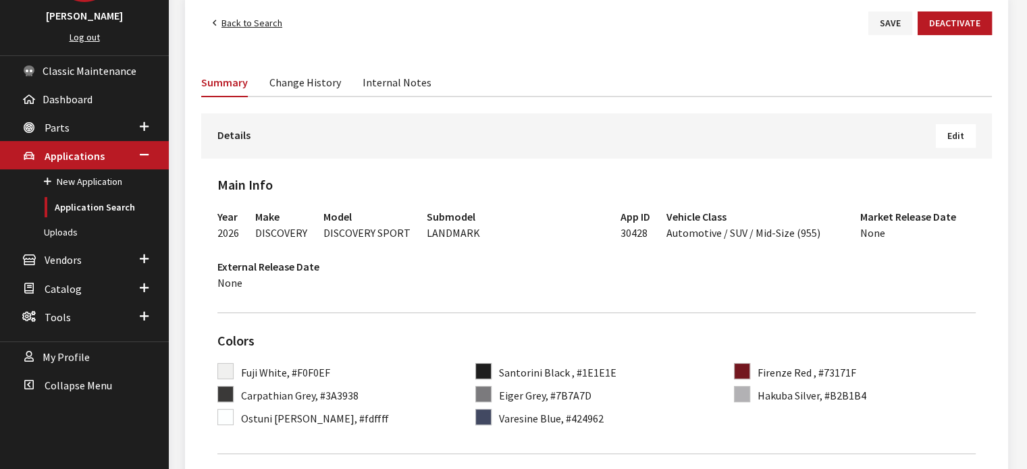
scroll to position [68, 0]
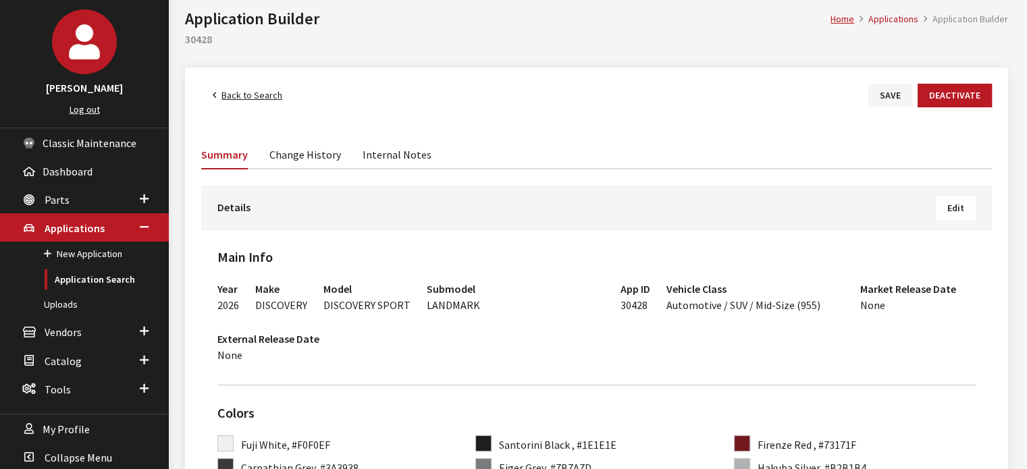
drag, startPoint x: 230, startPoint y: 81, endPoint x: 227, endPoint y: 89, distance: 8.5
click at [227, 89] on link "Back to Search" at bounding box center [247, 96] width 93 height 24
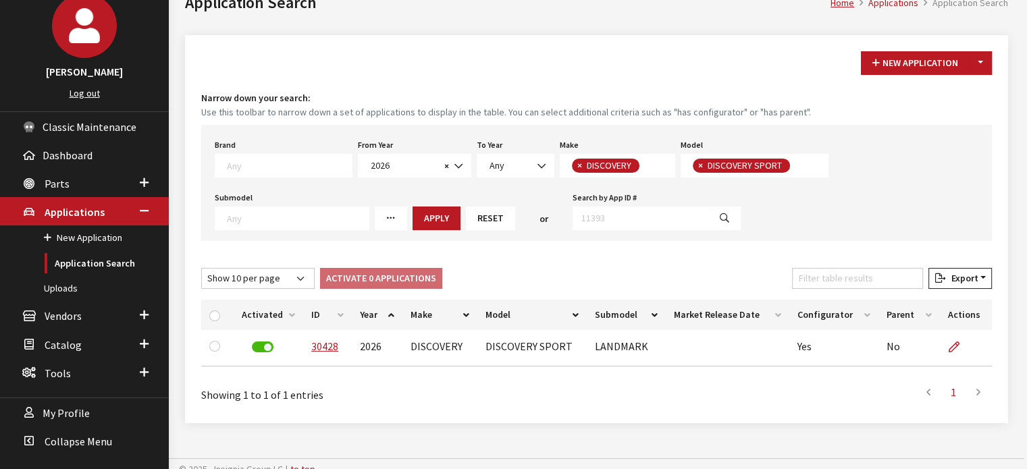
scroll to position [94, 0]
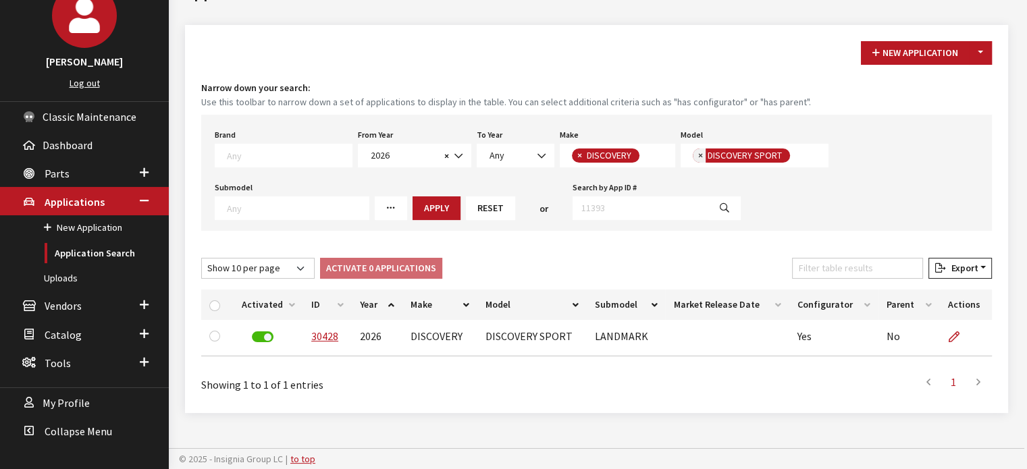
drag, startPoint x: 689, startPoint y: 151, endPoint x: 410, endPoint y: 229, distance: 289.7
click at [693, 156] on button "×" at bounding box center [700, 156] width 14 height 14
select select
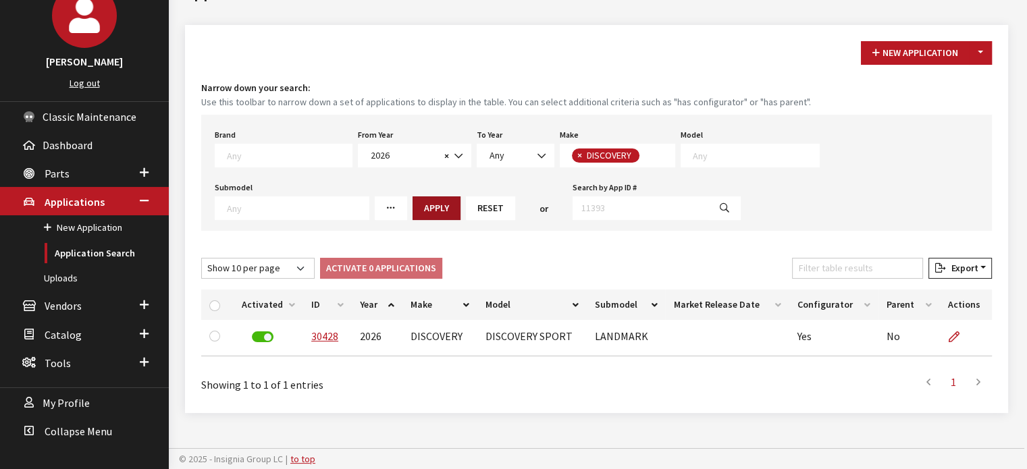
click at [413, 211] on button "Apply" at bounding box center [437, 209] width 48 height 24
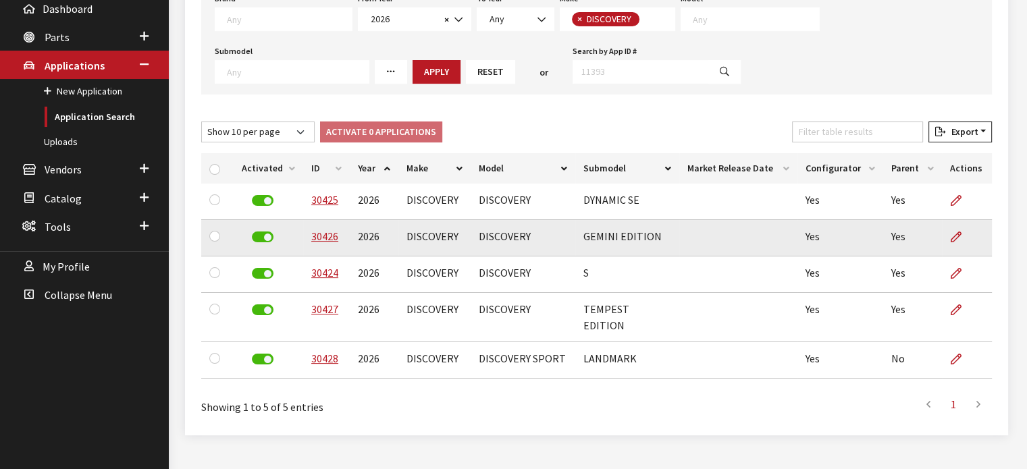
scroll to position [240, 0]
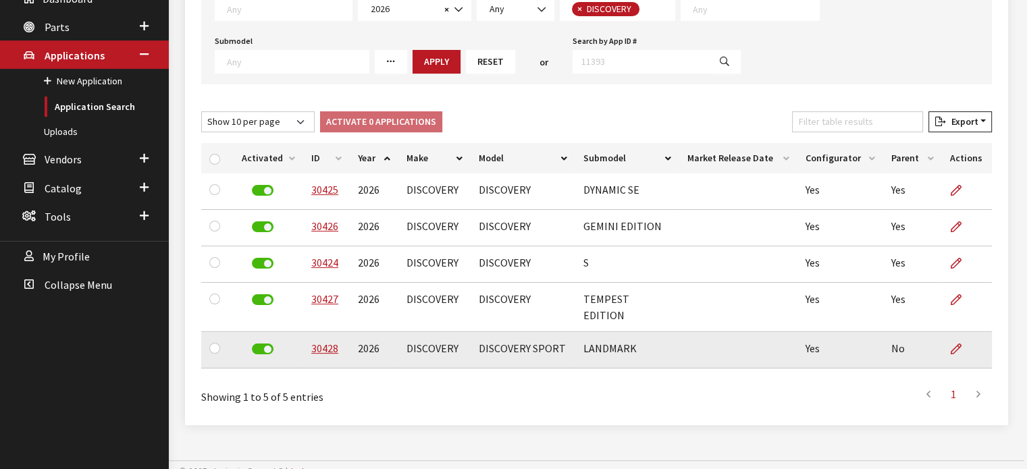
click at [257, 340] on div at bounding box center [262, 350] width 41 height 20
click at [258, 344] on label at bounding box center [263, 349] width 22 height 11
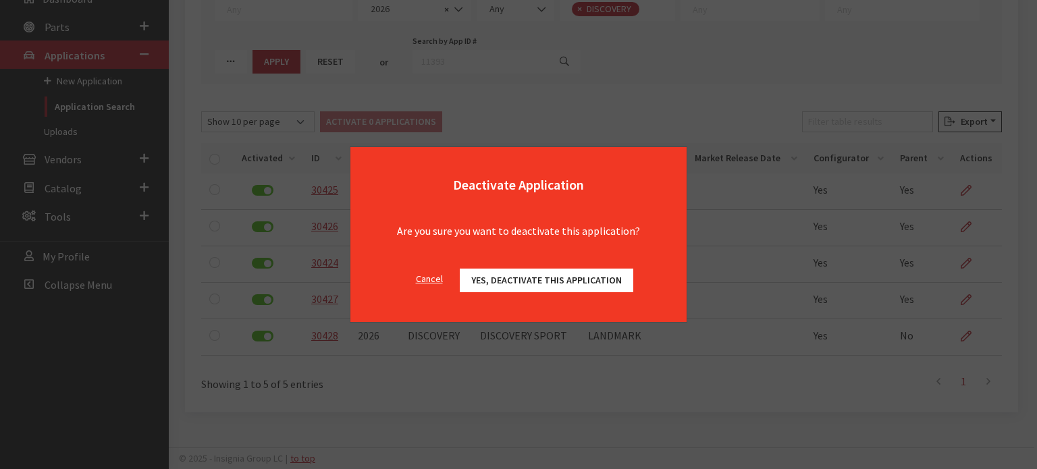
click at [503, 286] on span "Yes, deactivate this application" at bounding box center [546, 280] width 151 height 12
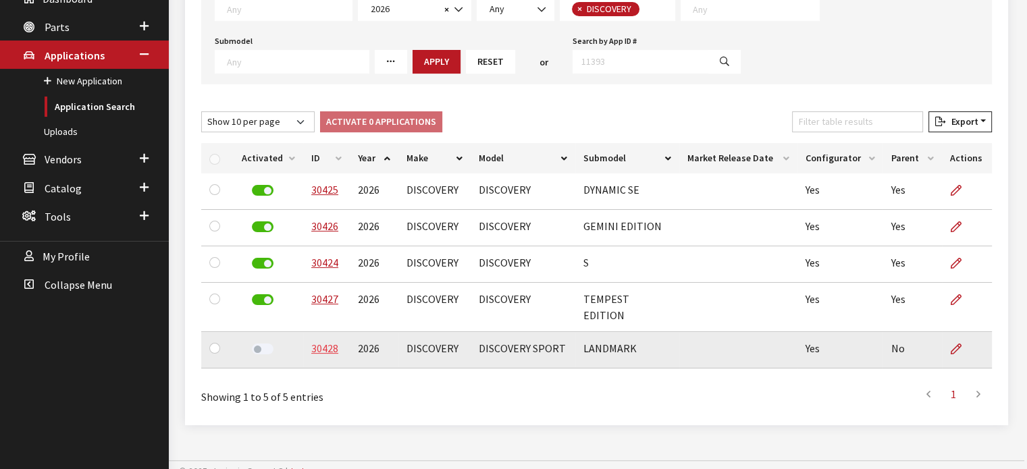
click at [325, 342] on link "30428" at bounding box center [324, 349] width 27 height 14
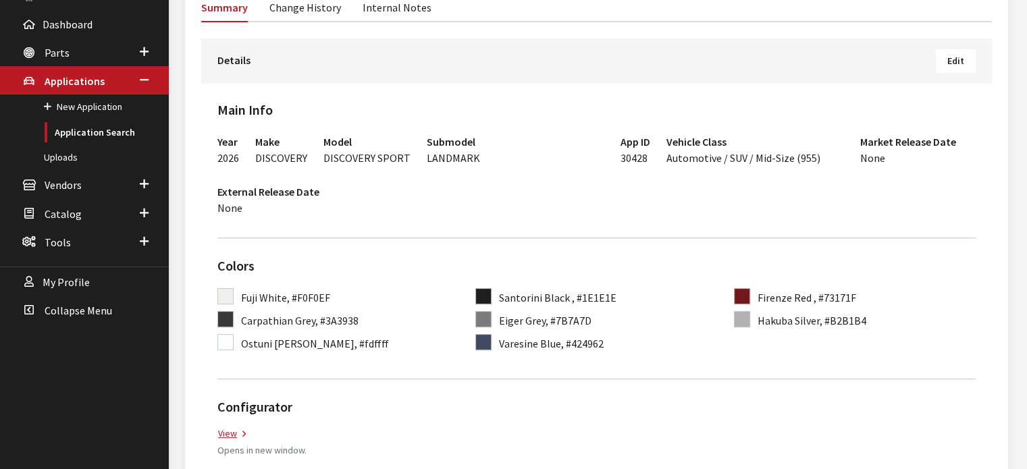
scroll to position [68, 0]
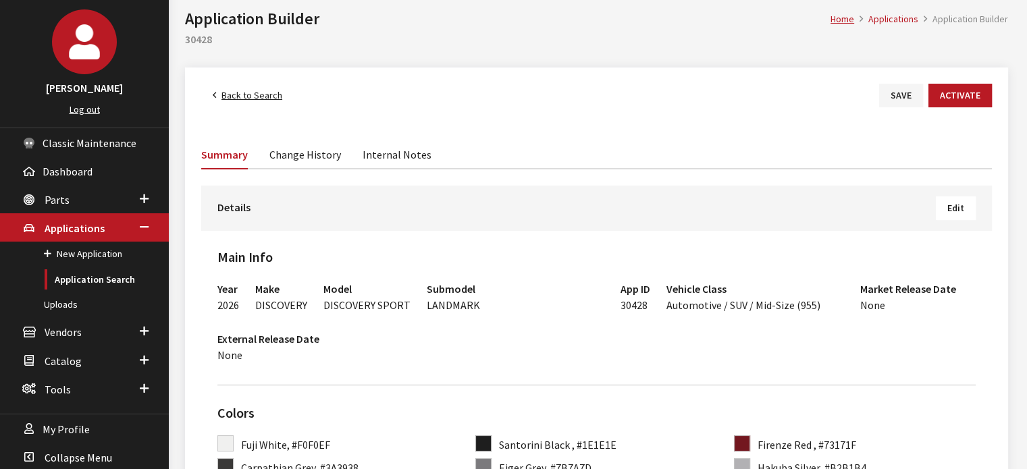
click at [957, 197] on button "Edit" at bounding box center [956, 209] width 40 height 24
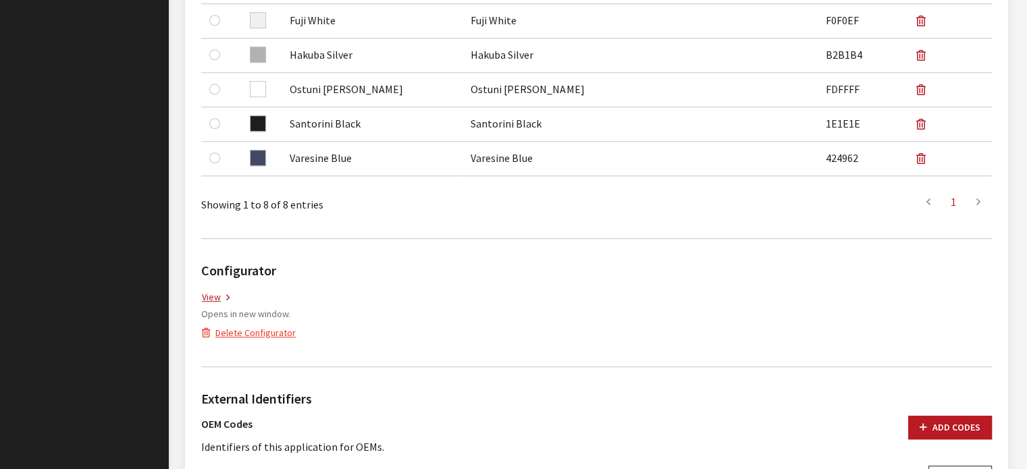
scroll to position [743, 0]
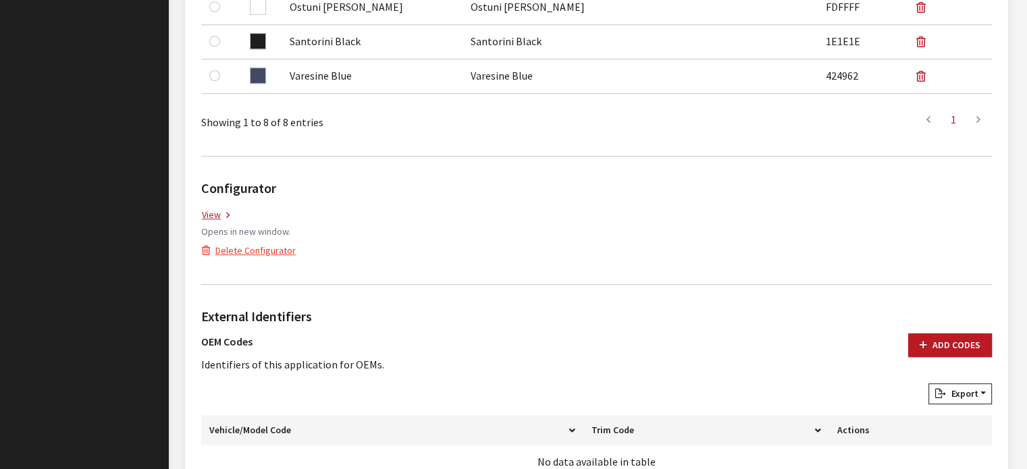
click at [278, 250] on button "Delete Configurator" at bounding box center [248, 251] width 95 height 24
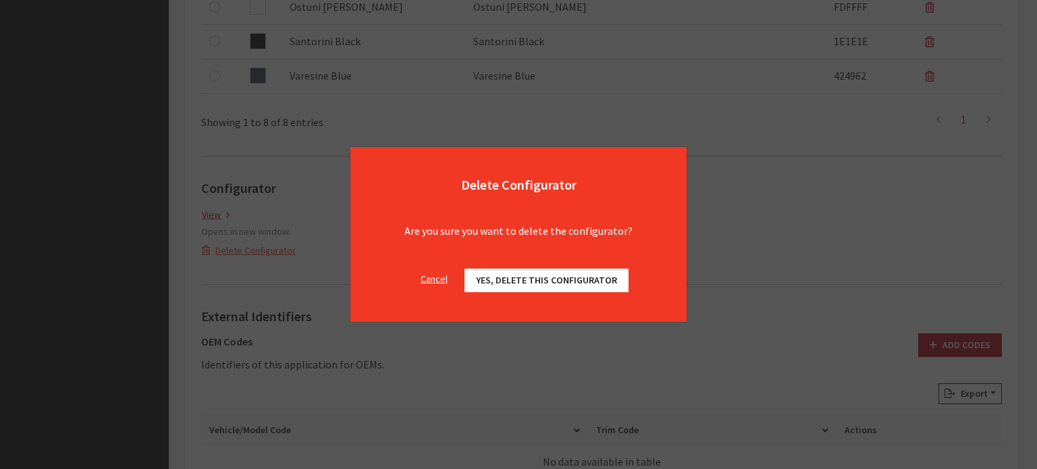
click at [592, 286] on span "Yes, delete this configurator" at bounding box center [546, 280] width 141 height 12
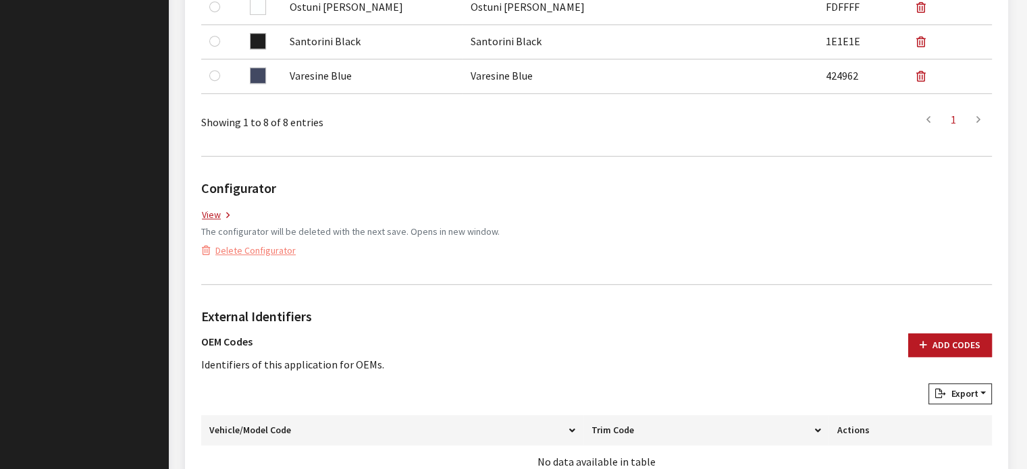
click at [407, 252] on div "Configurator View The configurator will be deleted with the next save. Opens in…" at bounding box center [597, 220] width 796 height 84
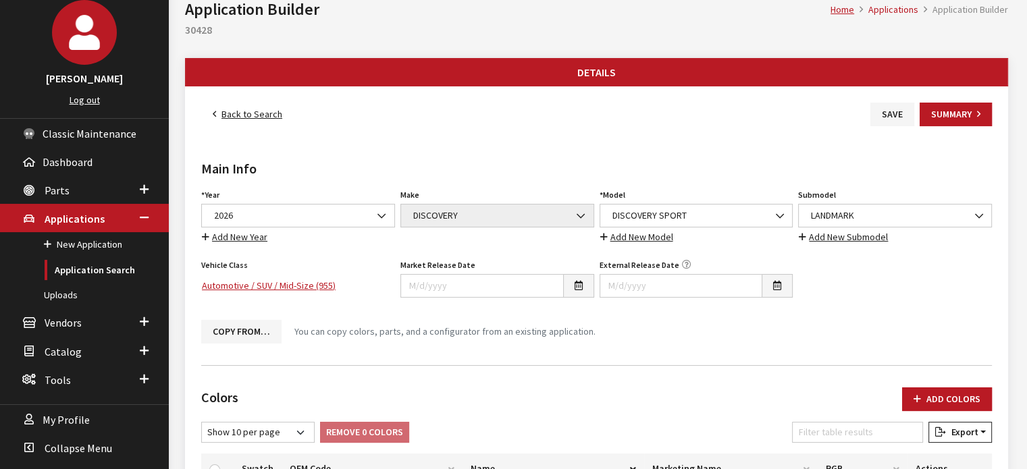
scroll to position [68, 0]
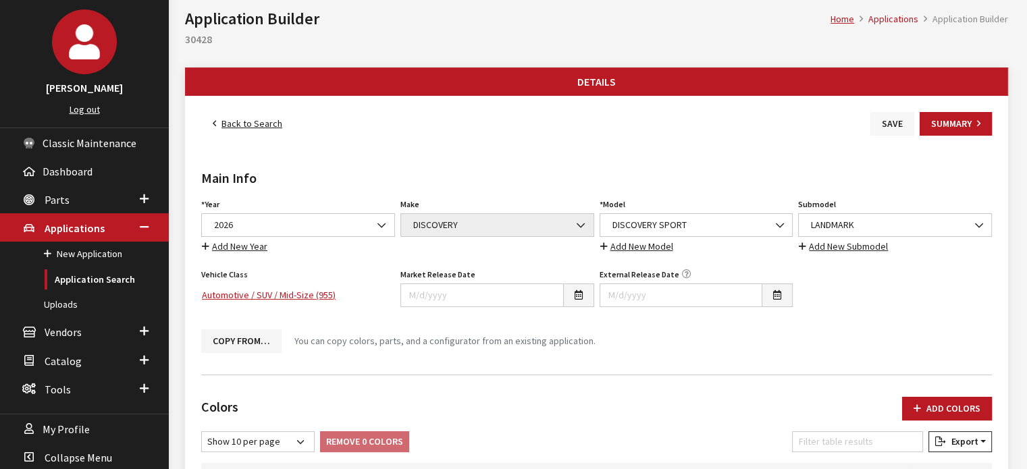
click at [877, 128] on button "Save" at bounding box center [893, 124] width 44 height 24
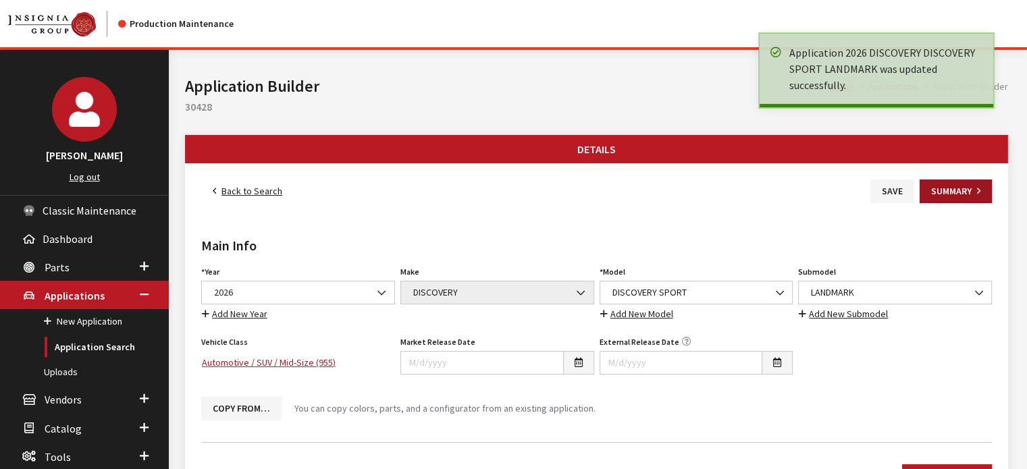
click at [936, 183] on button "Summary" at bounding box center [956, 192] width 72 height 24
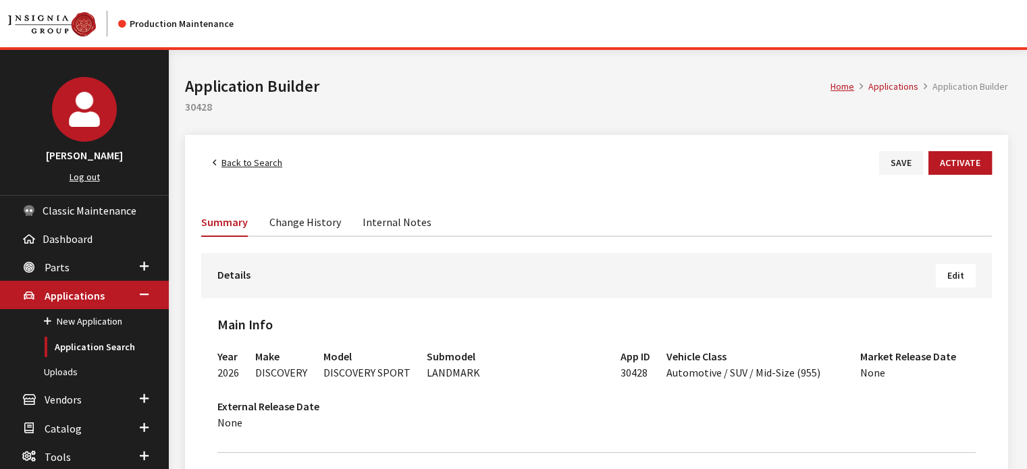
click at [296, 224] on link "Change History" at bounding box center [305, 221] width 72 height 28
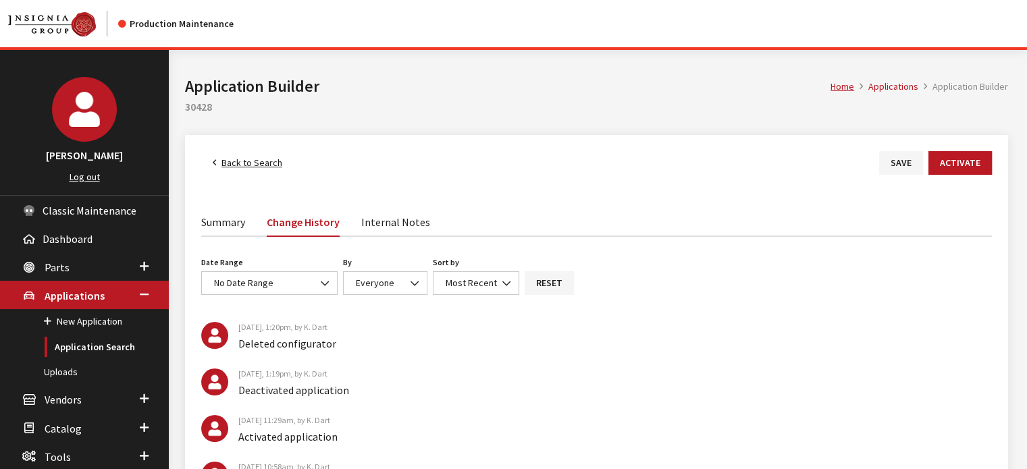
click at [257, 167] on link "Back to Search" at bounding box center [247, 163] width 93 height 24
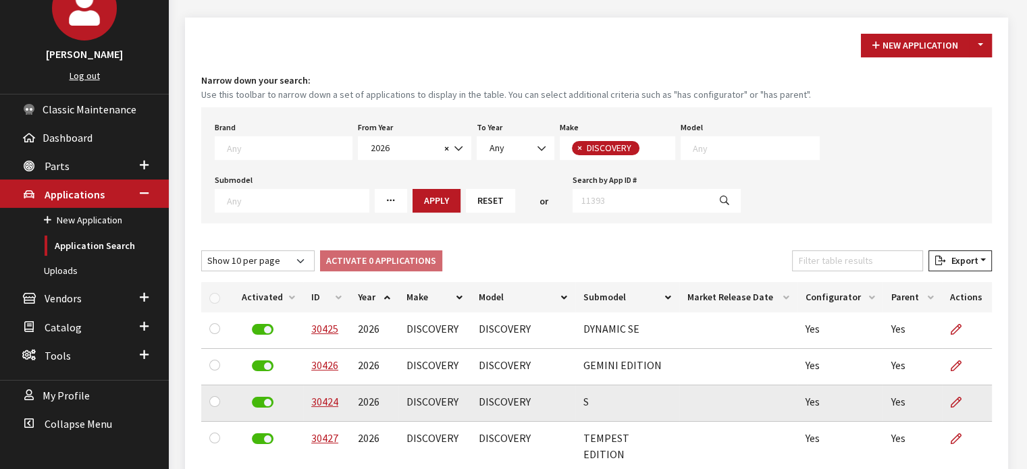
scroll to position [240, 0]
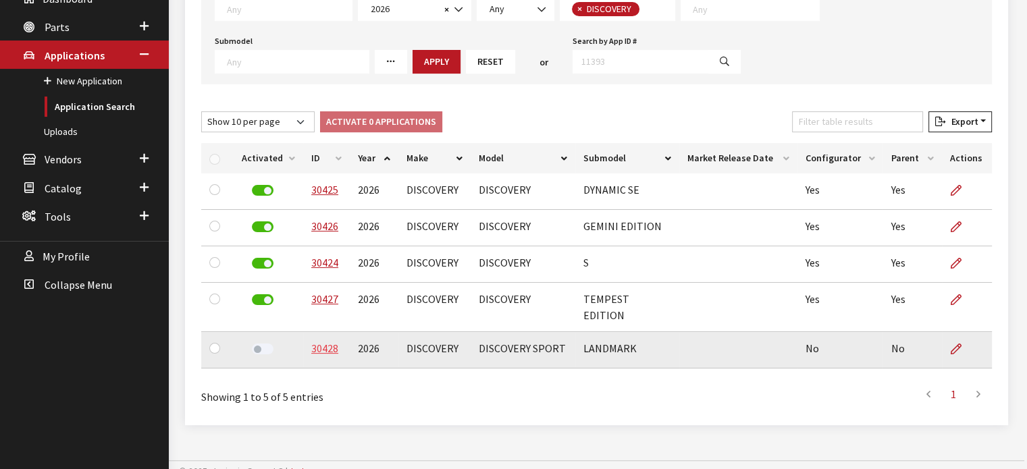
click at [323, 342] on link "30428" at bounding box center [324, 349] width 27 height 14
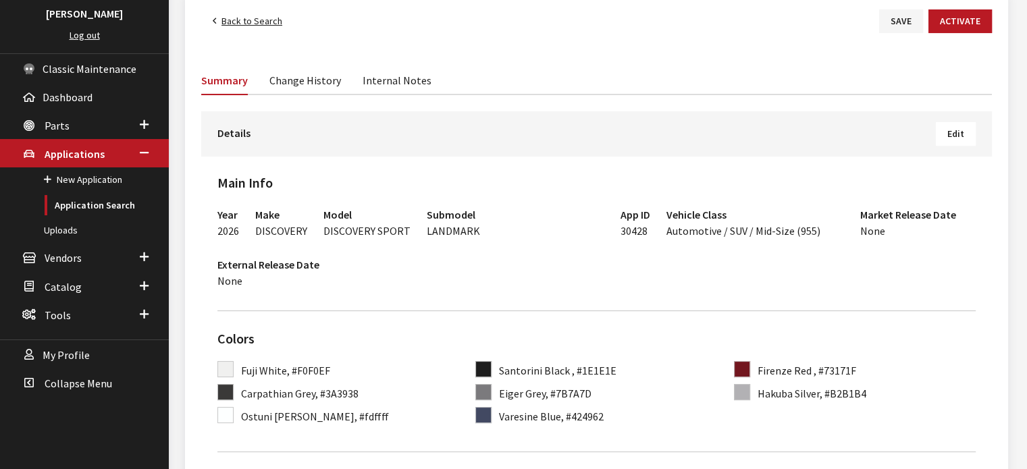
scroll to position [203, 0]
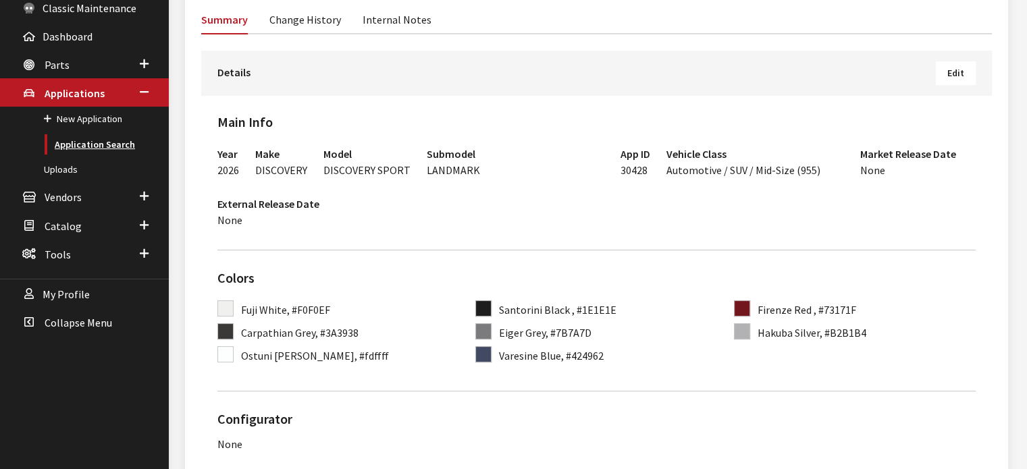
click at [95, 143] on link "Application Search" at bounding box center [84, 144] width 169 height 25
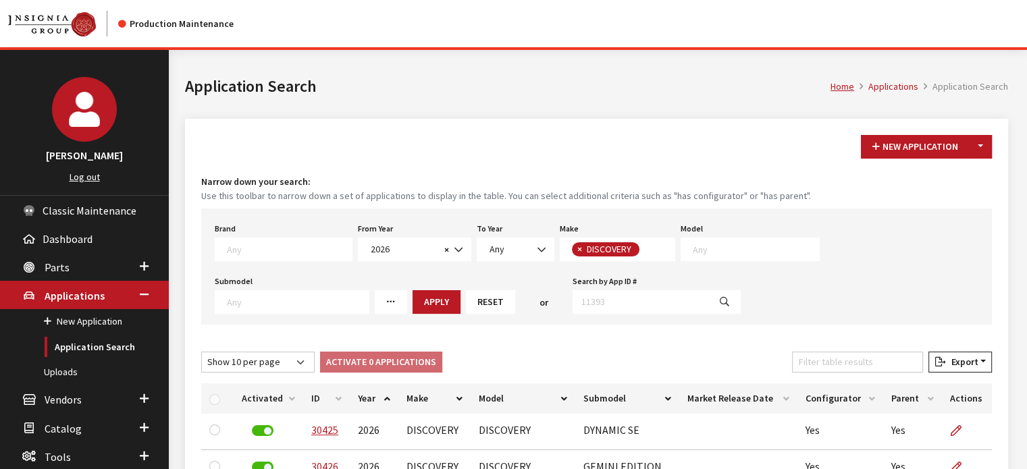
scroll to position [33, 0]
click at [572, 249] on button "×" at bounding box center [579, 249] width 14 height 14
select select
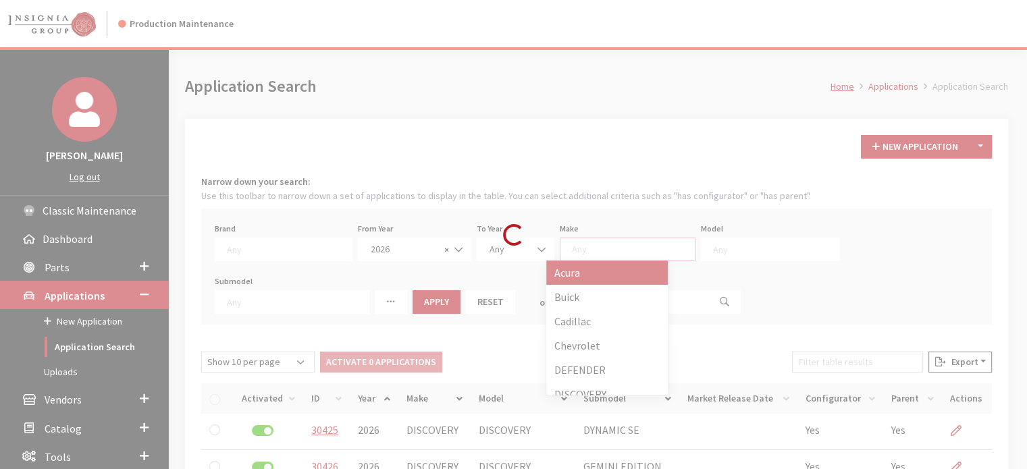
scroll to position [76, 0]
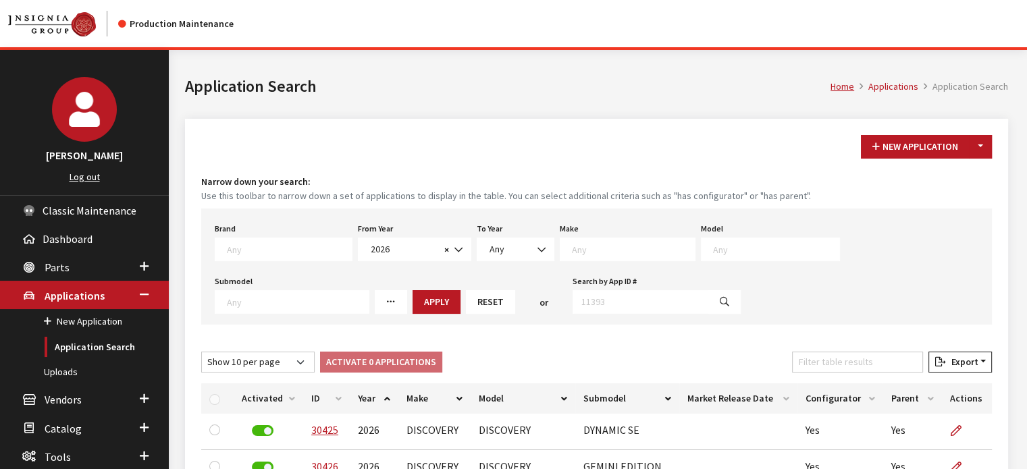
click at [589, 245] on textarea "Search" at bounding box center [633, 249] width 123 height 12
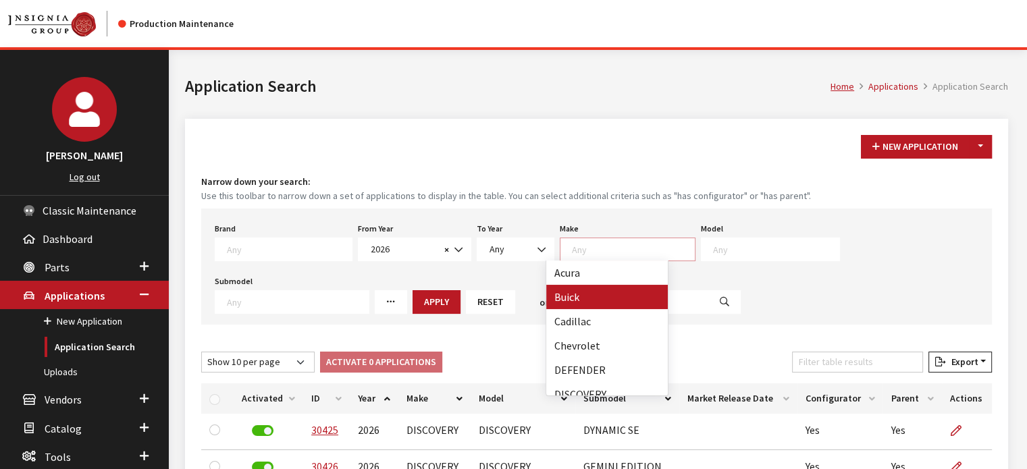
click at [265, 240] on span at bounding box center [284, 250] width 138 height 24
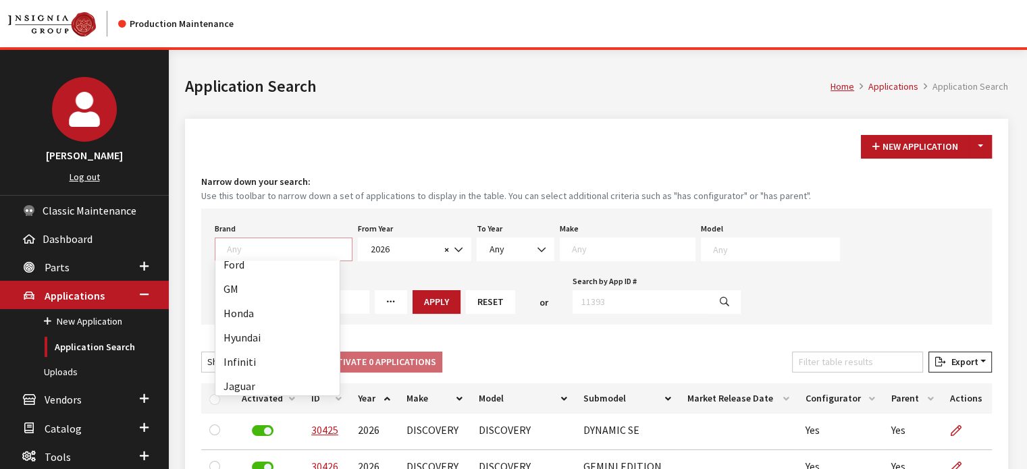
scroll to position [203, 0]
select select "550"
select select
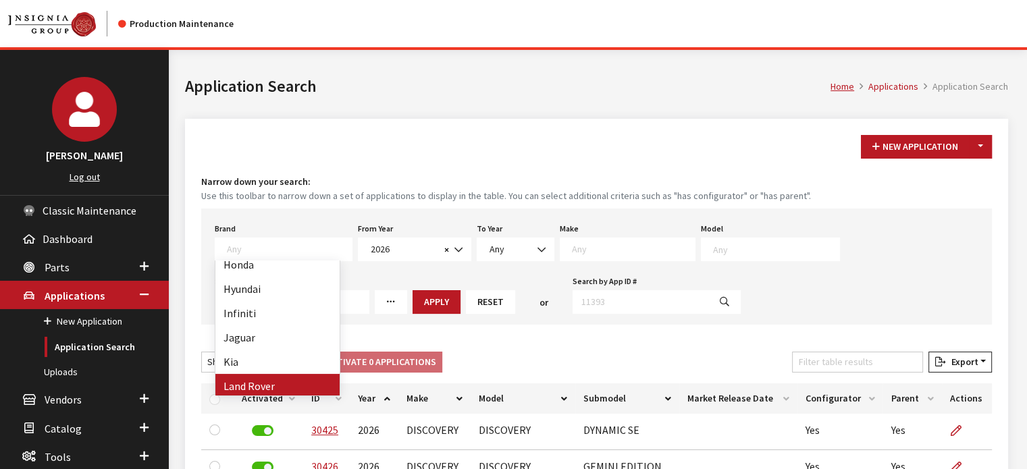
select select
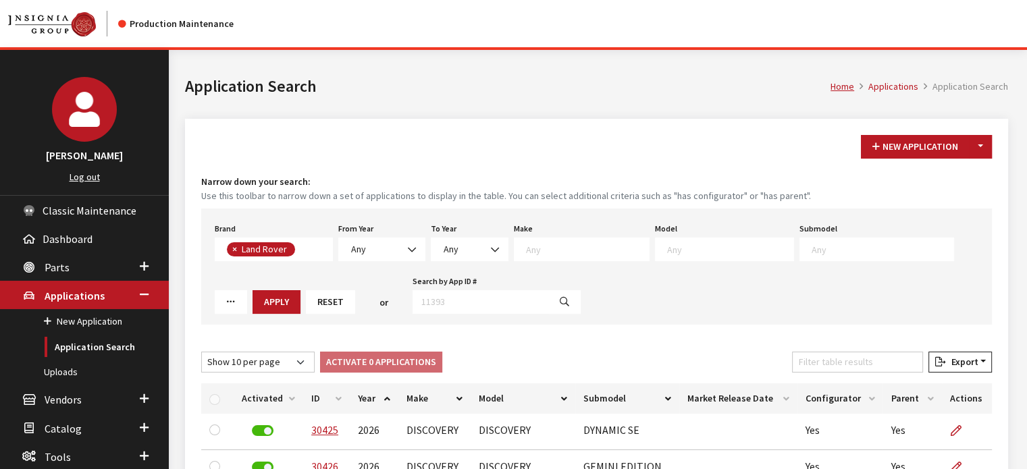
scroll to position [12, 0]
click at [388, 251] on span "Any" at bounding box center [382, 249] width 70 height 14
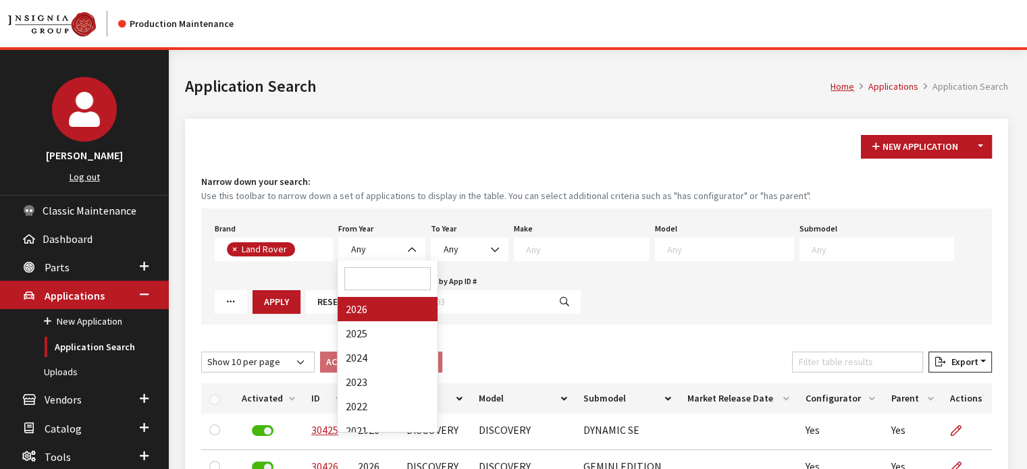
drag, startPoint x: 387, startPoint y: 314, endPoint x: 467, endPoint y: 288, distance: 84.4
select select "2026"
select select
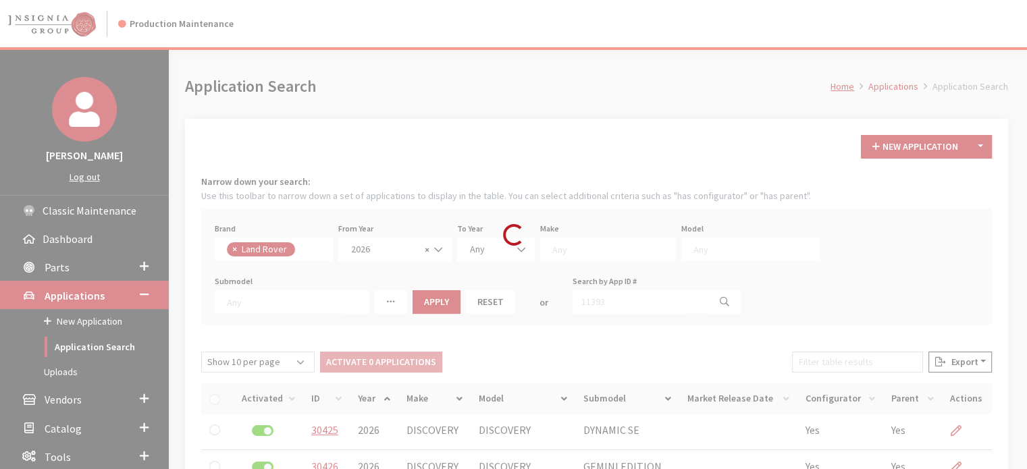
scroll to position [0, 0]
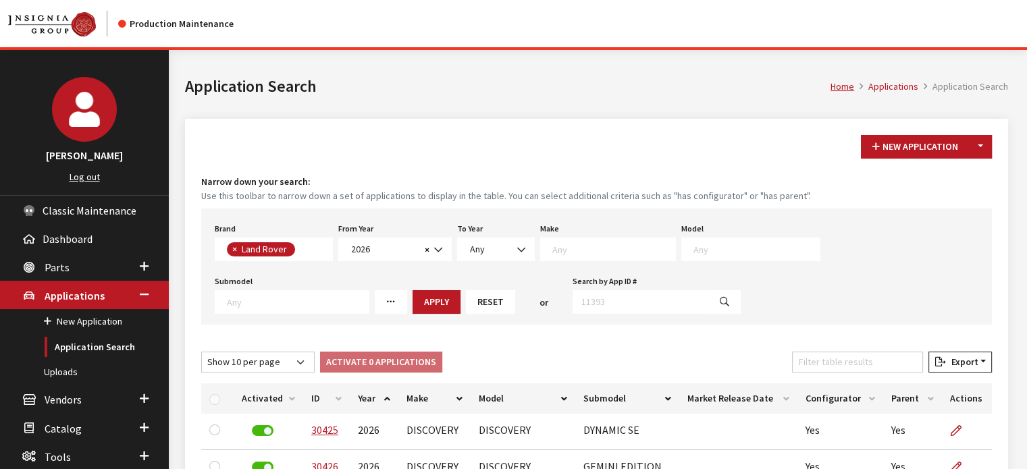
click at [575, 253] on textarea "Search" at bounding box center [613, 249] width 123 height 12
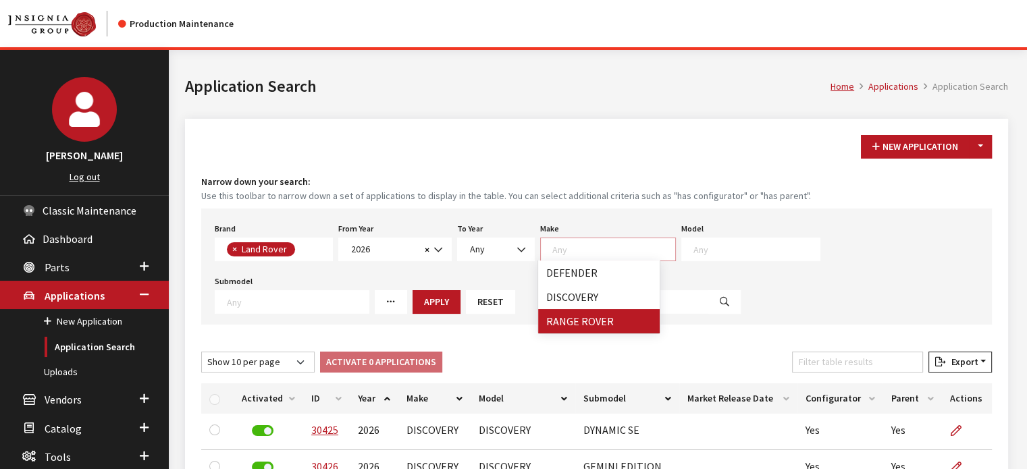
select select "66"
select select
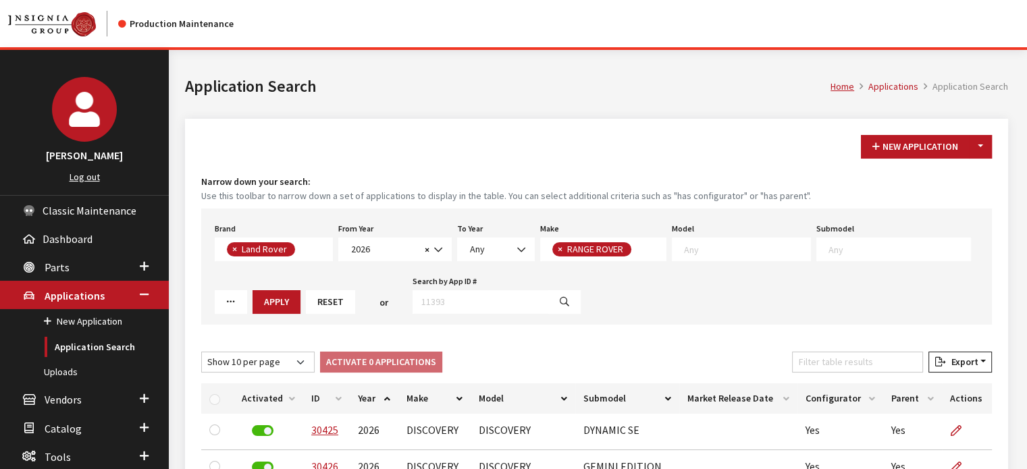
click at [697, 240] on span at bounding box center [741, 250] width 139 height 24
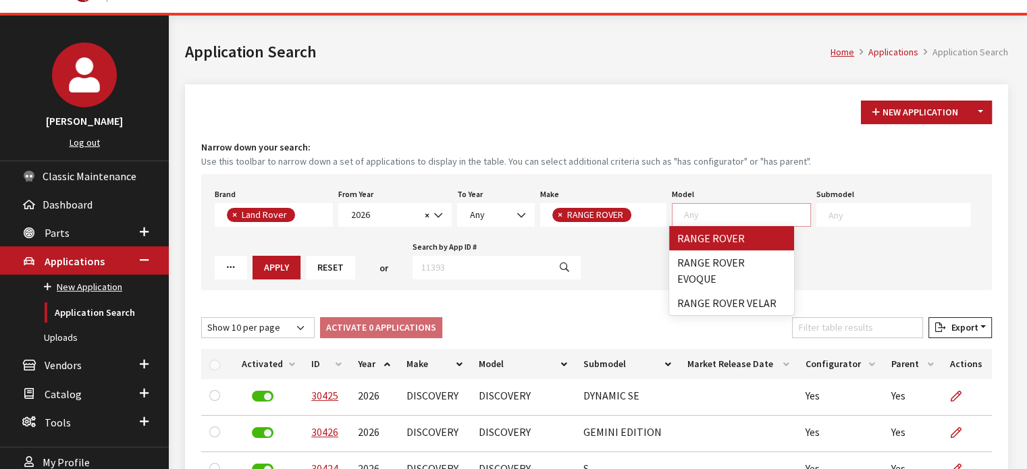
scroll to position [68, 0]
